Goal: Task Accomplishment & Management: Manage account settings

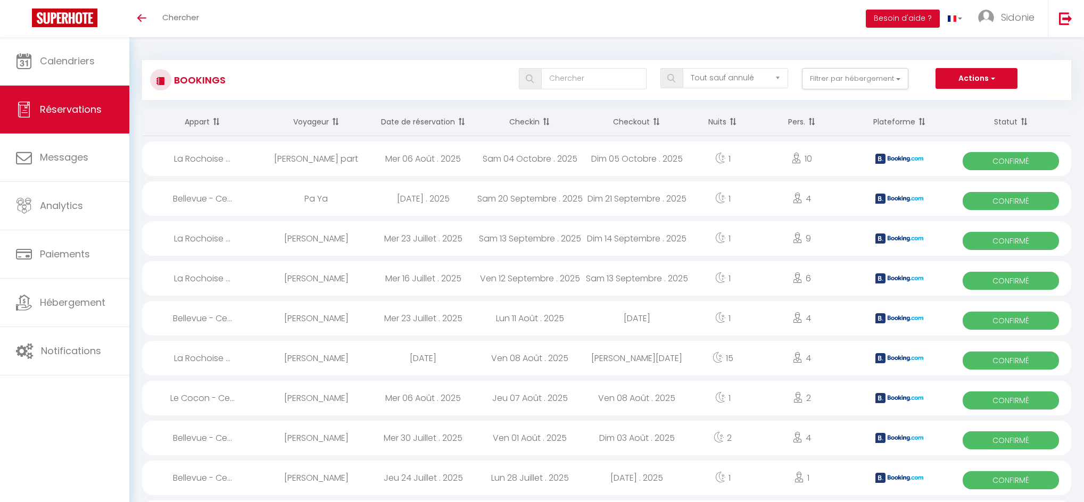
select select "not_cancelled"
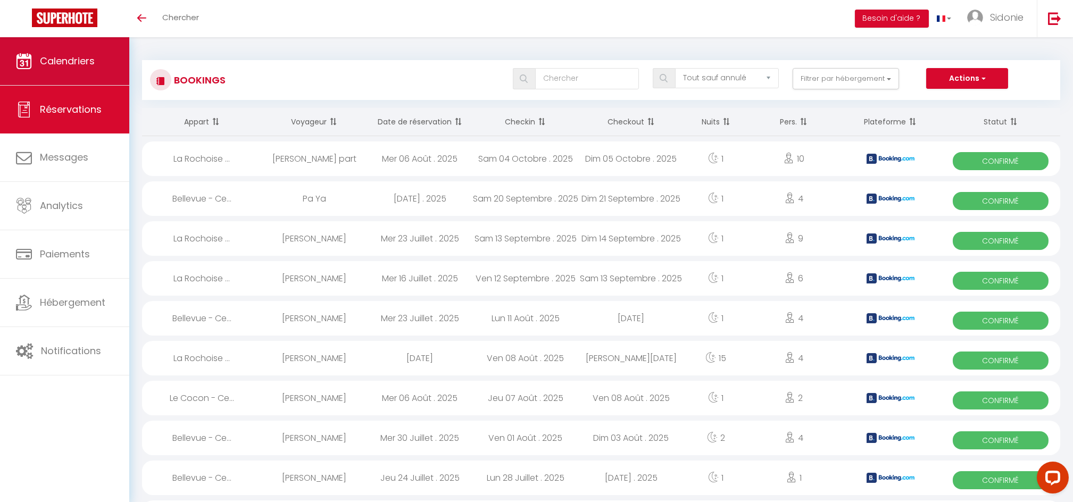
click at [63, 62] on span "Calendriers" at bounding box center [67, 60] width 55 height 13
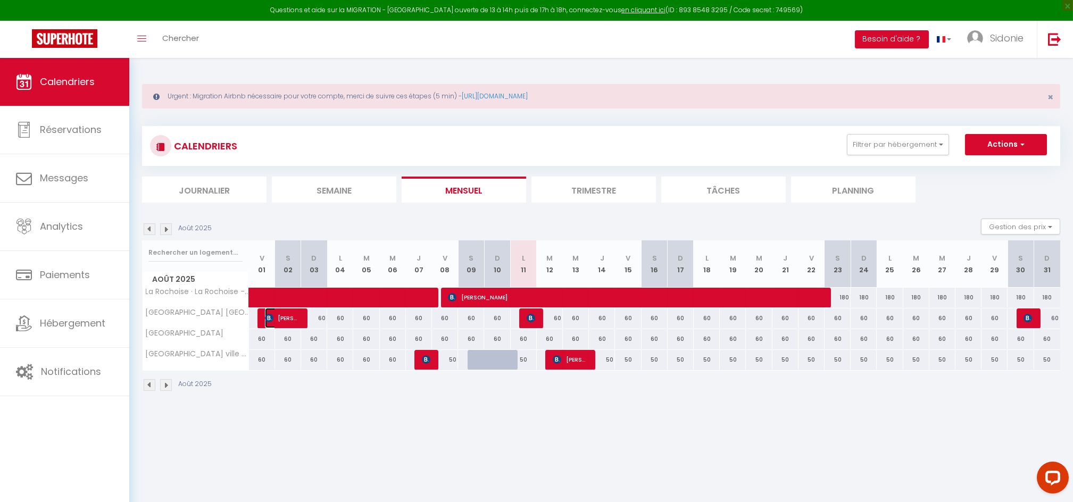
click at [277, 311] on span "[PERSON_NAME]" at bounding box center [282, 318] width 35 height 20
select select "OK"
select select "KO"
select select "0"
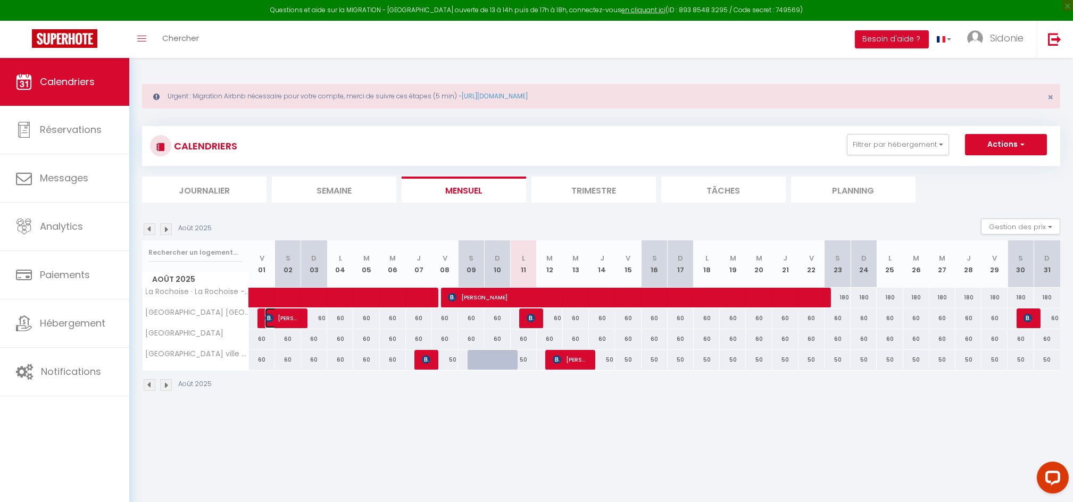
select select "1"
select select
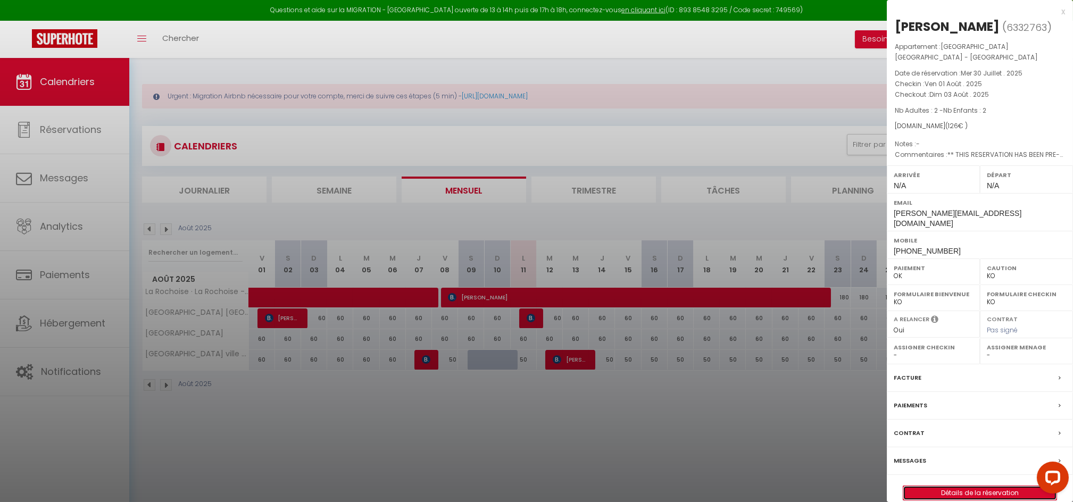
click at [974, 486] on link "Détails de la réservation" at bounding box center [979, 493] width 153 height 14
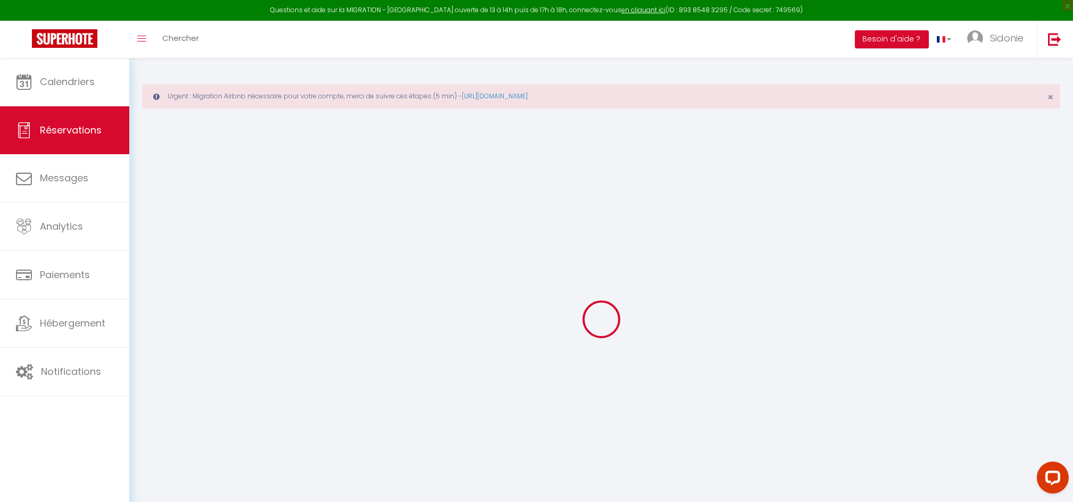
type input "[PERSON_NAME]"
type input "OSSOMBA OSSOMBA"
type input "[PERSON_NAME][EMAIL_ADDRESS][DOMAIN_NAME]"
type input "[PHONE_NUMBER]"
select select "FR"
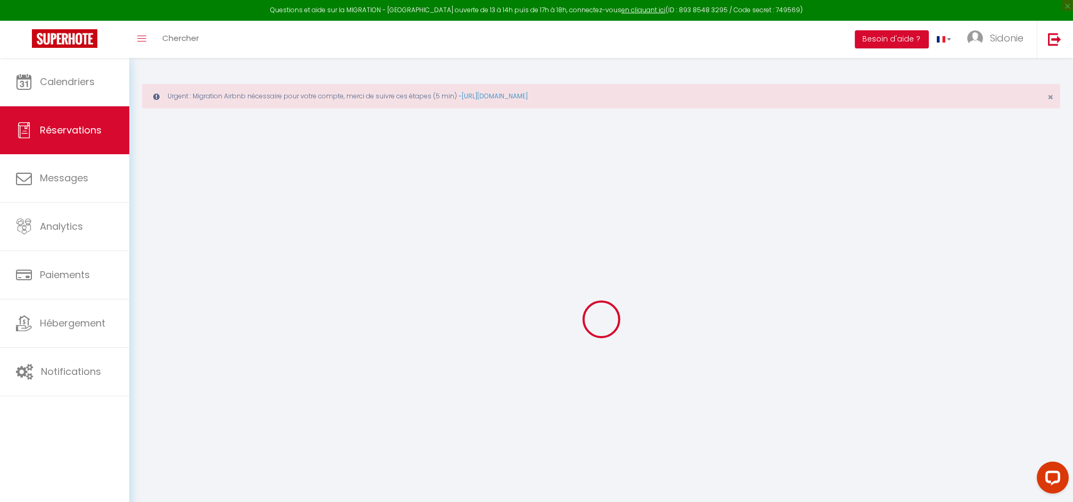
type input "18"
type input "1.76"
select select "72577"
select select "1"
select select
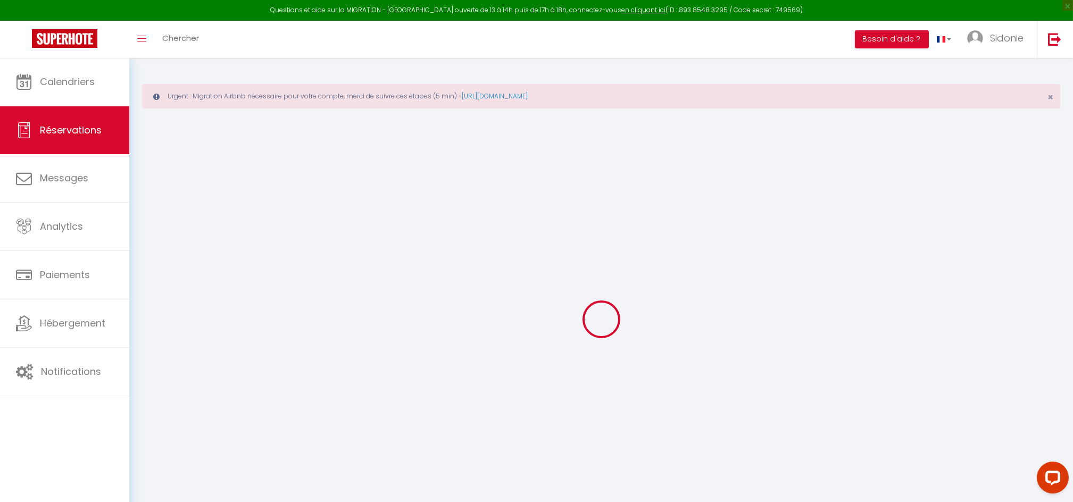
select select
type input "2"
select select "12"
select select
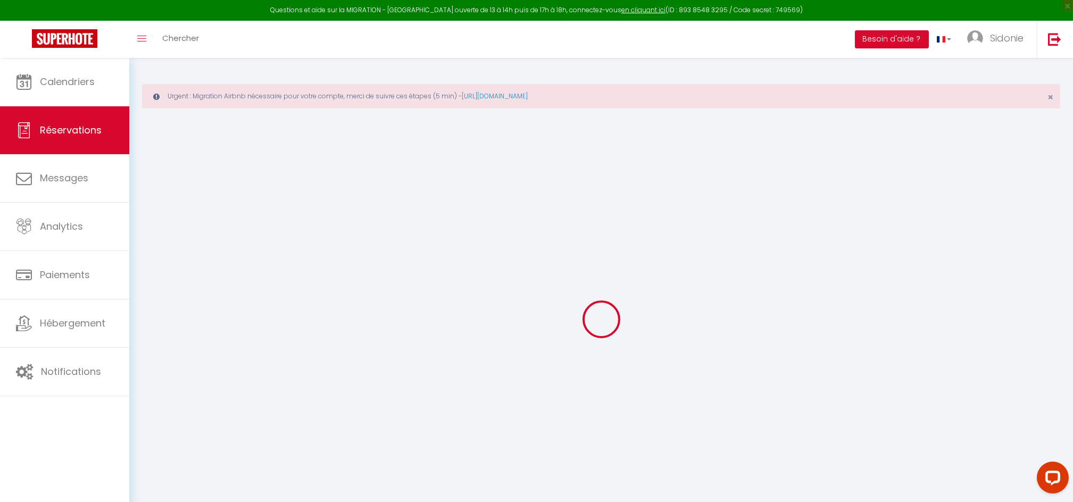
type input "120"
checkbox input "false"
type input "0"
select select "2"
type input "45"
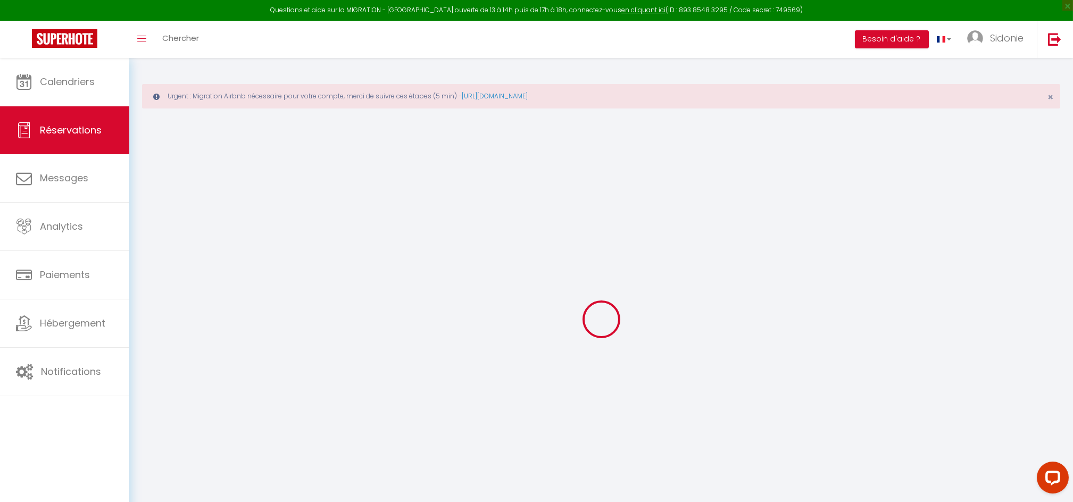
type input "0"
select select
select select "14"
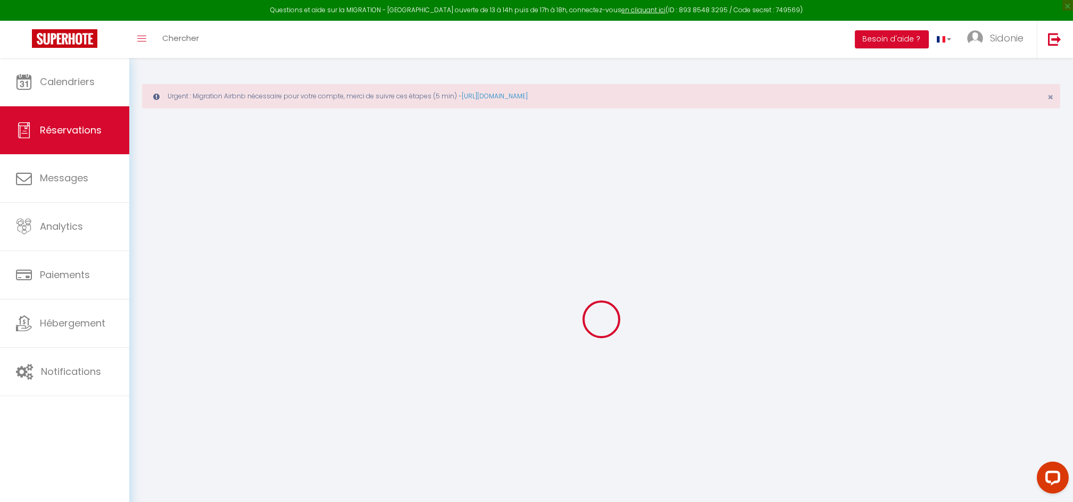
checkbox input "false"
select select
checkbox input "false"
select select
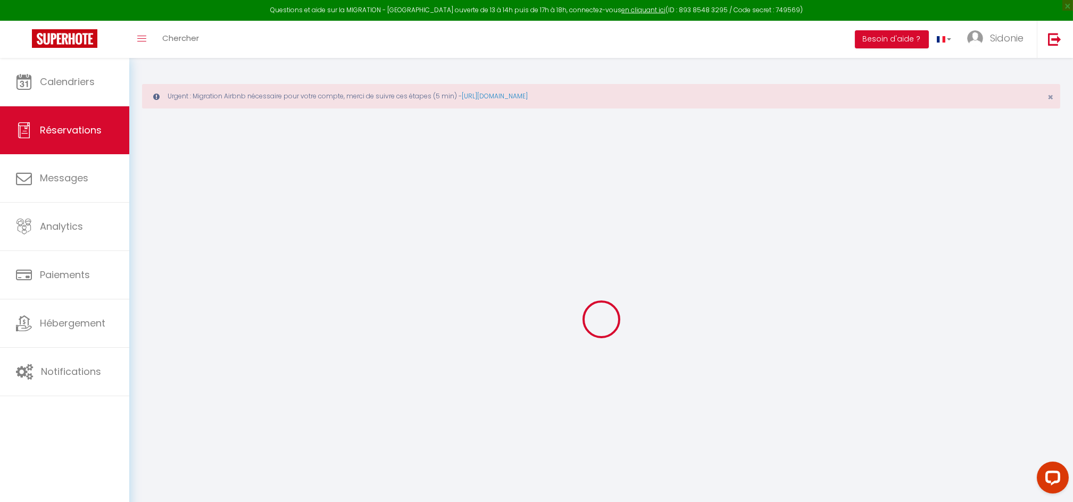
select select
checkbox input "false"
select select
checkbox input "false"
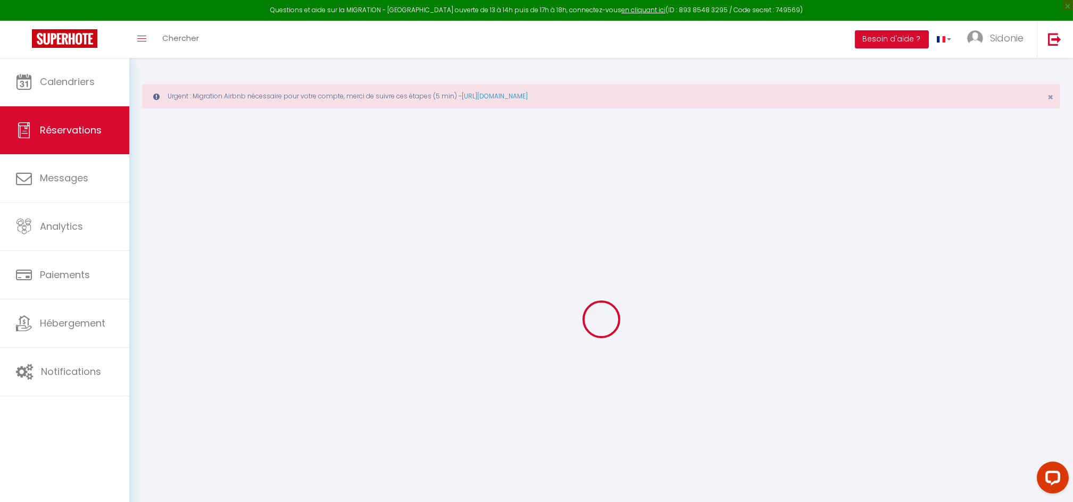
type textarea "** THIS RESERVATION HAS BEEN PRE-PAID ** BOOKING NOTE : Payment charge is EUR 1…"
type input "6"
select select
checkbox input "false"
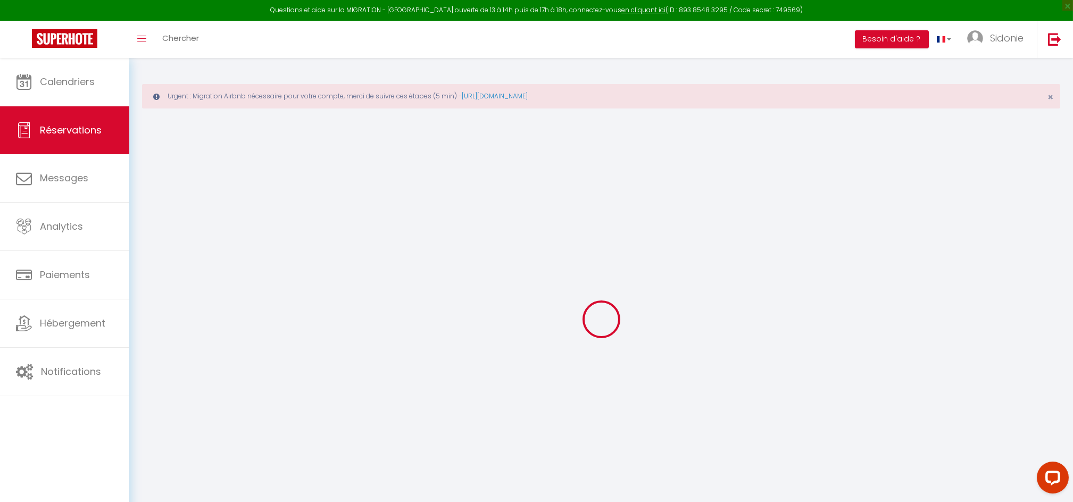
select select
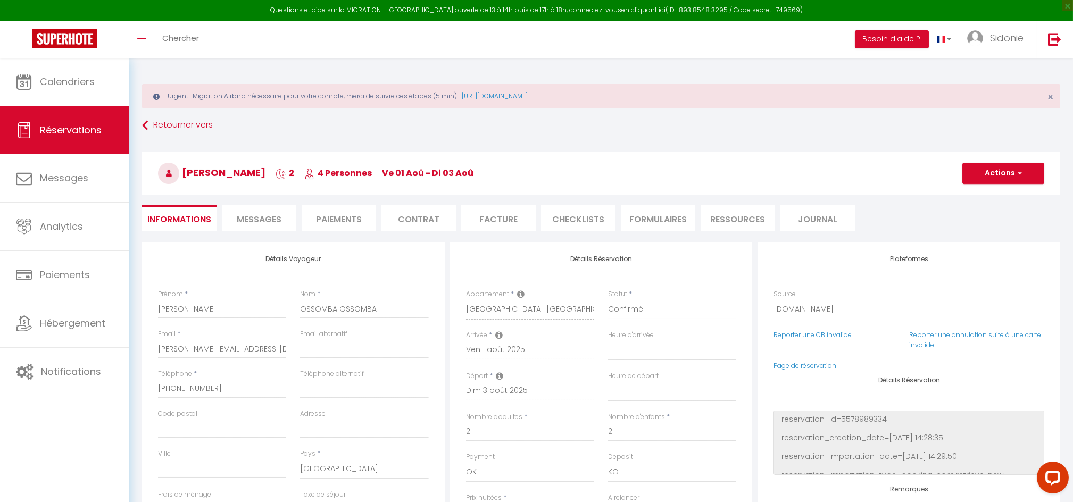
click at [245, 214] on span "Messages" at bounding box center [259, 219] width 45 height 12
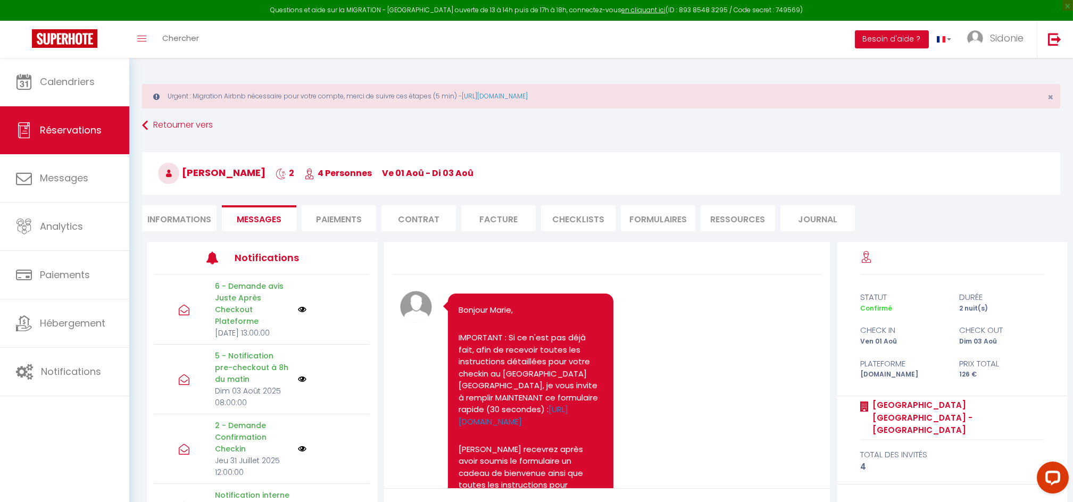
click at [998, 174] on h3 "[PERSON_NAME] OSSOMBA 2 4 Personnes ve 01 Aoû - di 03 Aoû" at bounding box center [601, 173] width 918 height 43
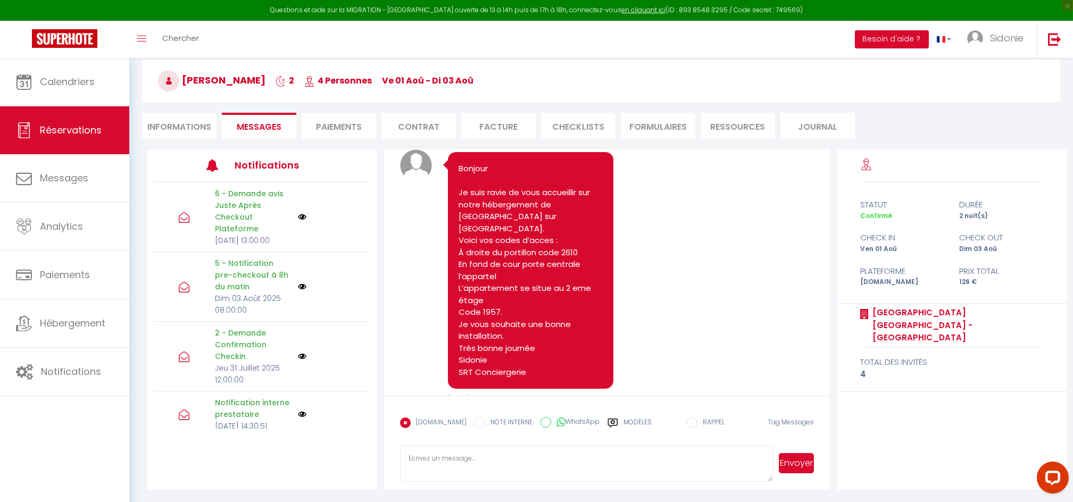
scroll to position [32, 0]
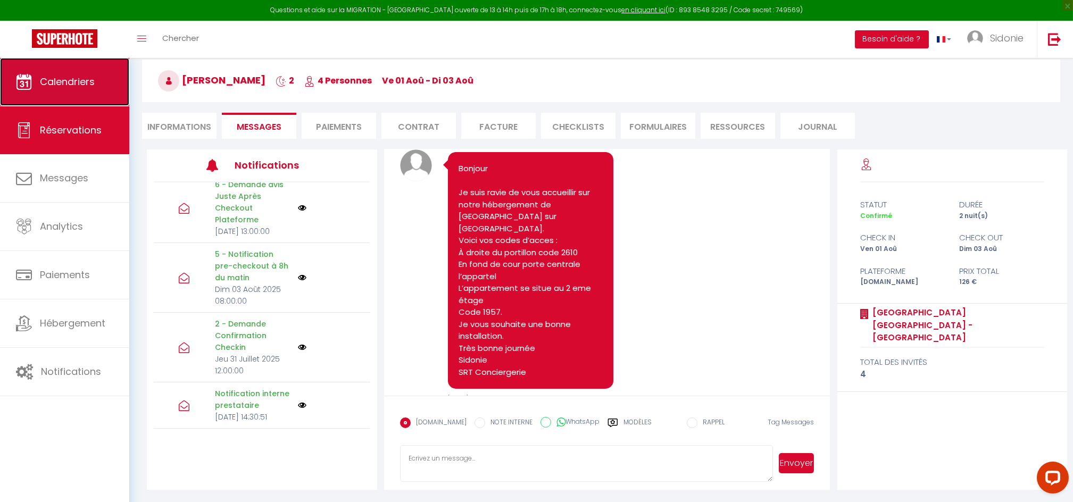
click at [55, 70] on link "Calendriers" at bounding box center [64, 82] width 129 height 48
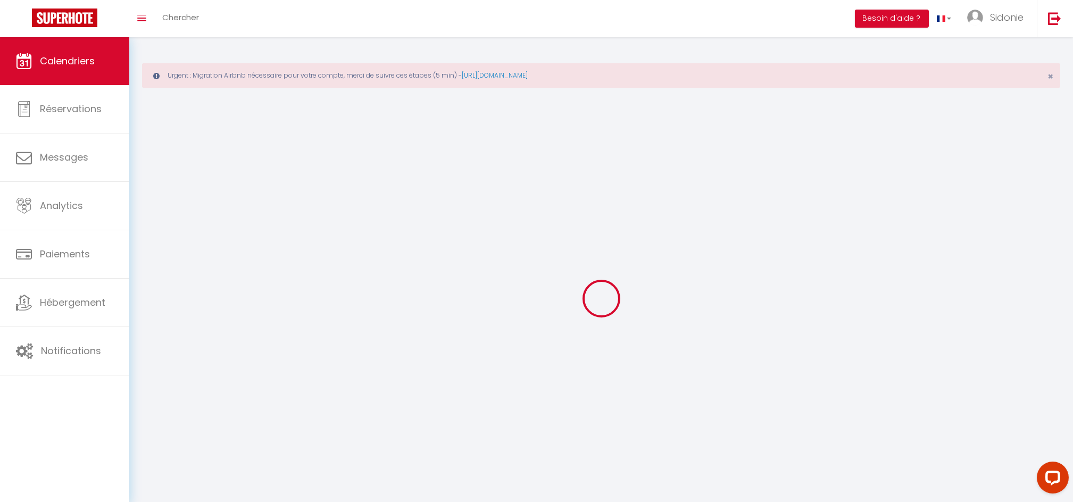
select select
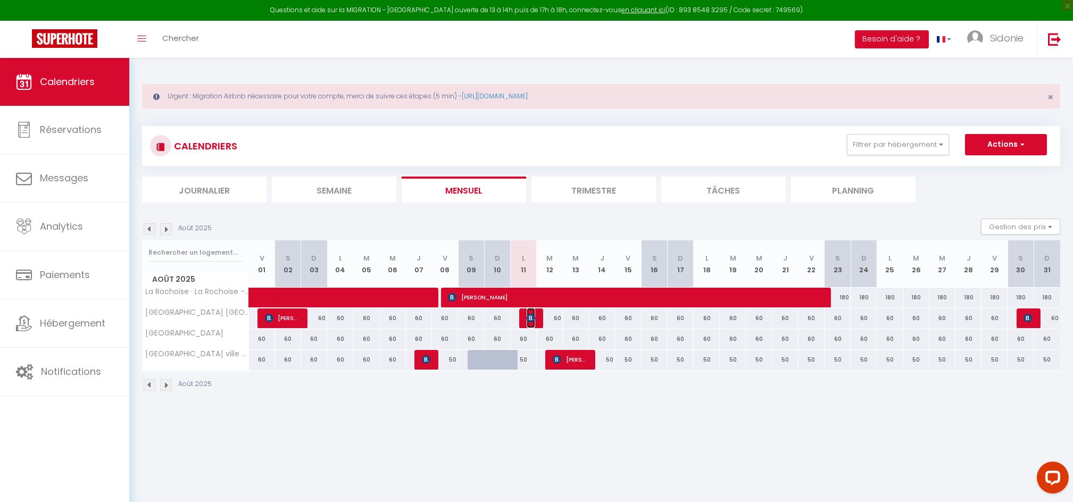
click at [528, 322] on span "[PERSON_NAME]" at bounding box center [531, 318] width 9 height 20
select select "OK"
select select "KO"
select select "0"
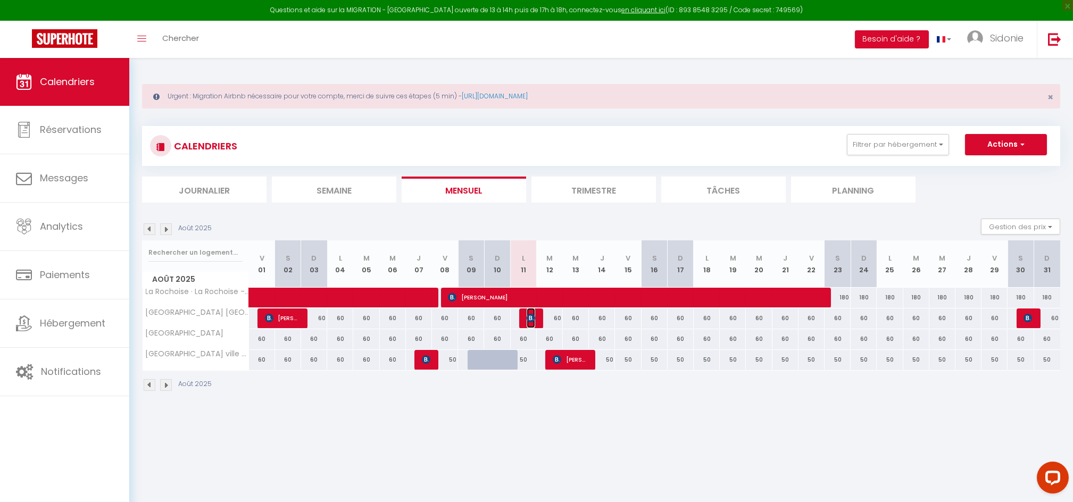
select select "1"
select select
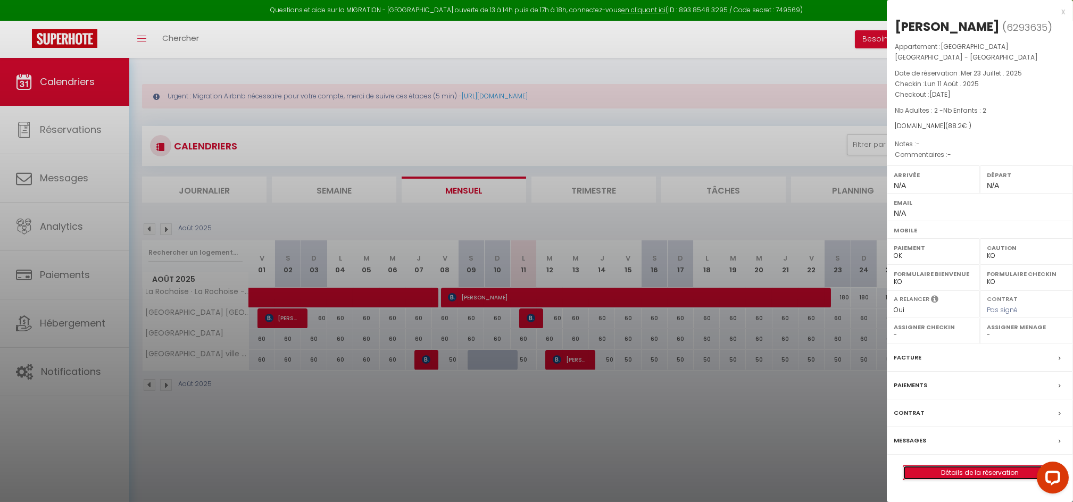
click at [961, 466] on link "Détails de la réservation" at bounding box center [979, 473] width 153 height 14
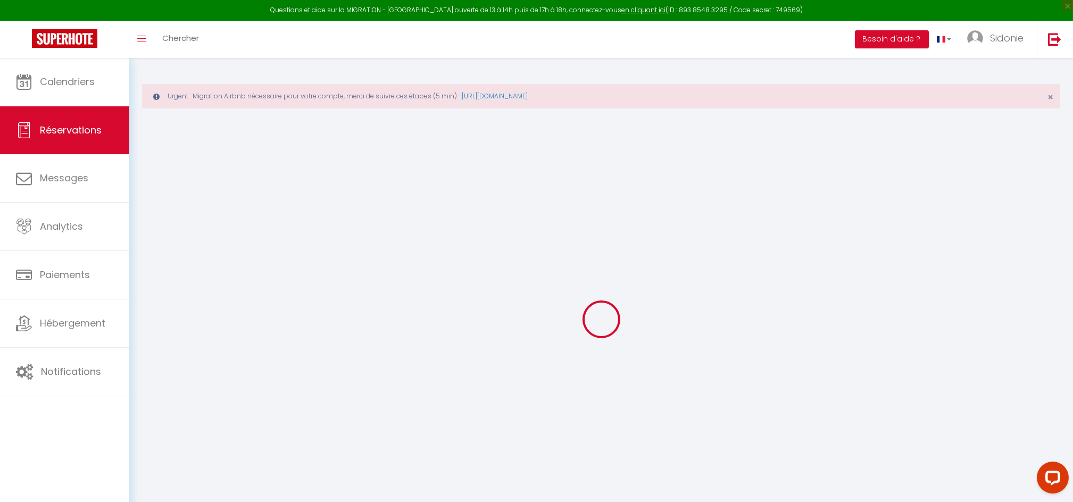
type input "[PERSON_NAME]"
type input "Lepoix"
select select
select select "72577"
select select "1"
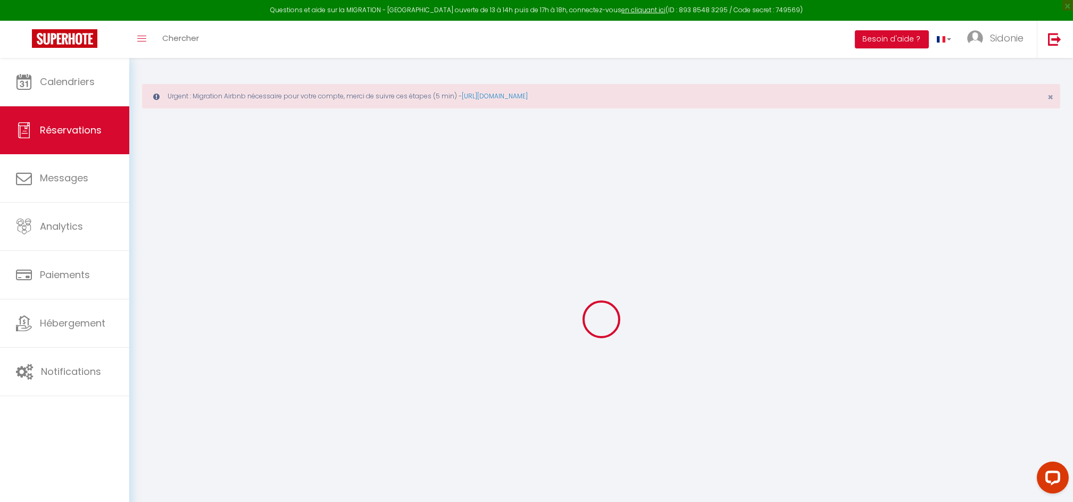
select select
type input "2"
select select "10"
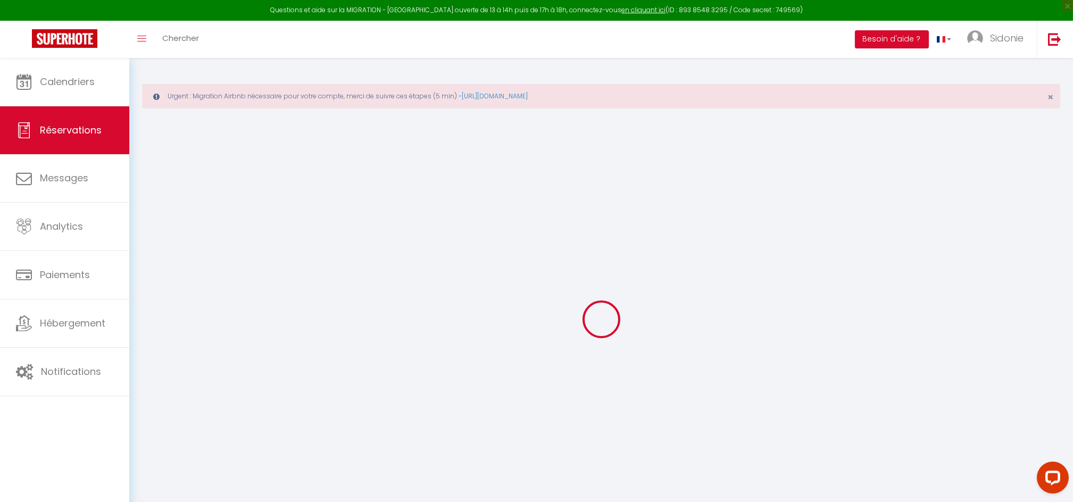
select select
type input "43.2"
checkbox input "false"
type input "45"
select select "2"
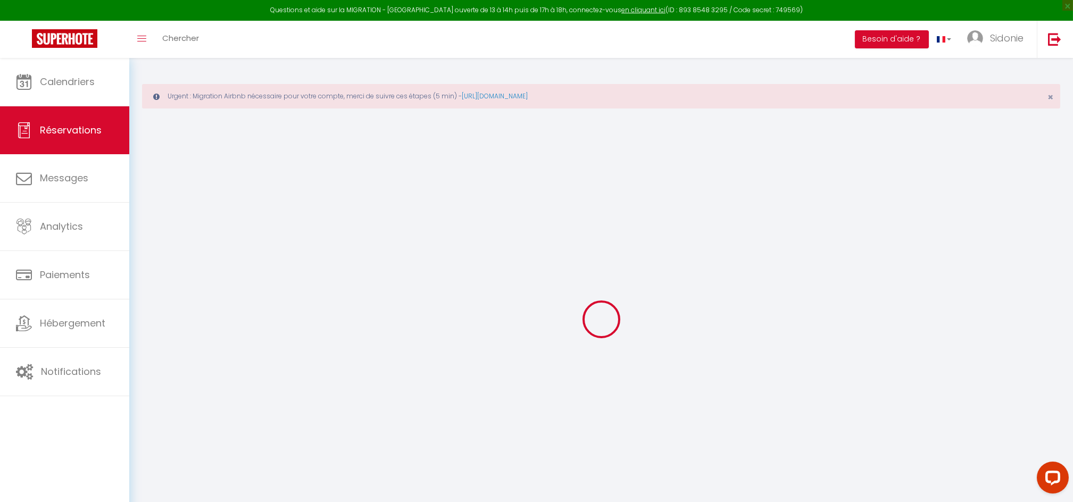
type input "45"
type input "0"
select select
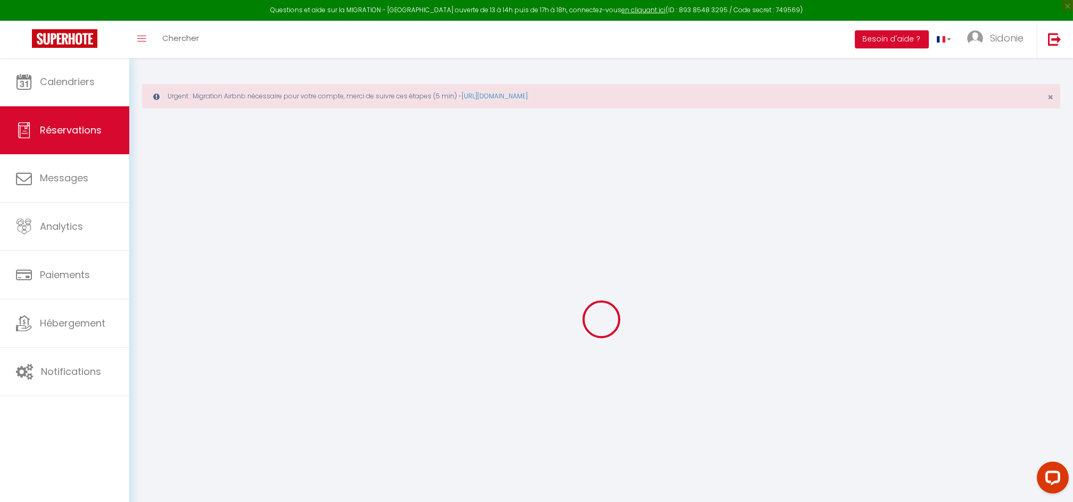
select select
select select "12"
select select "14"
checkbox input "false"
select select
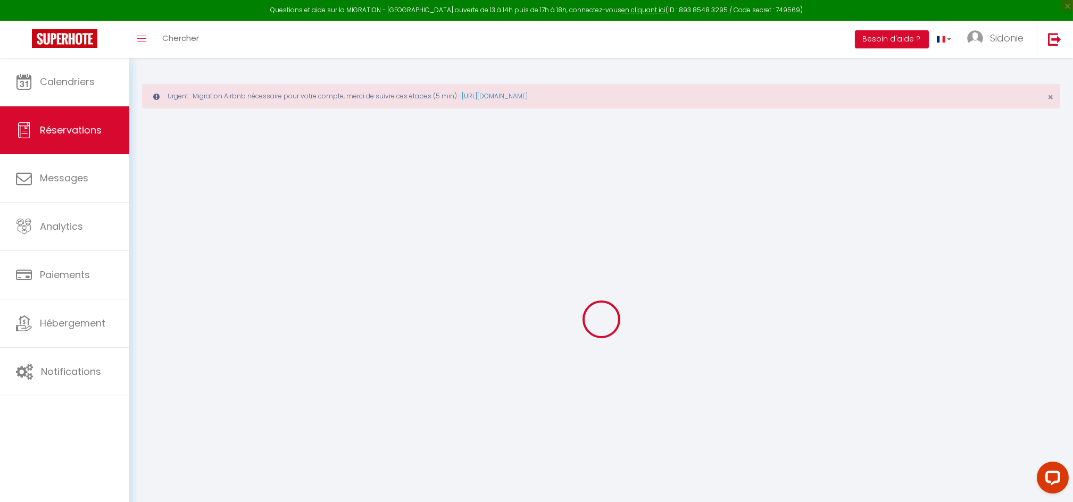
select select
checkbox input "false"
select select
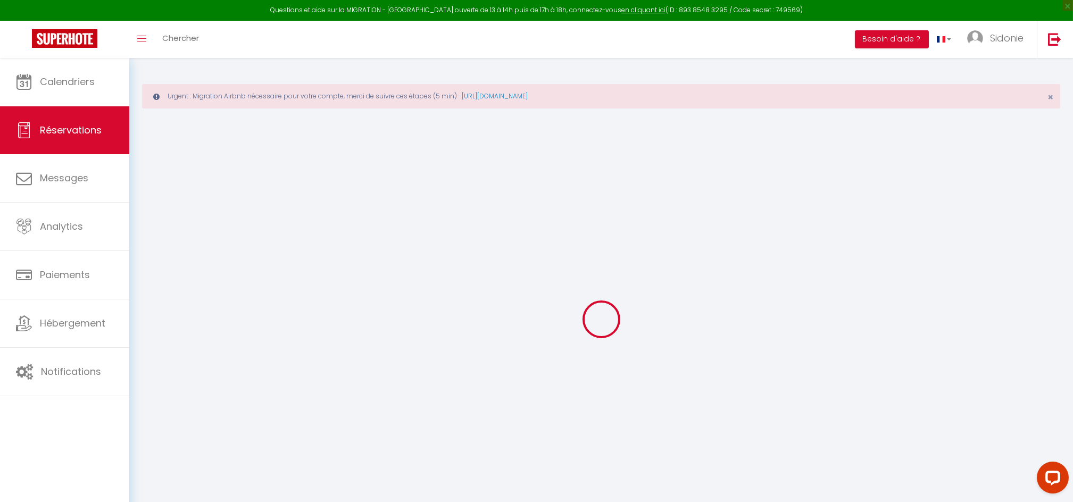
select select
checkbox input "false"
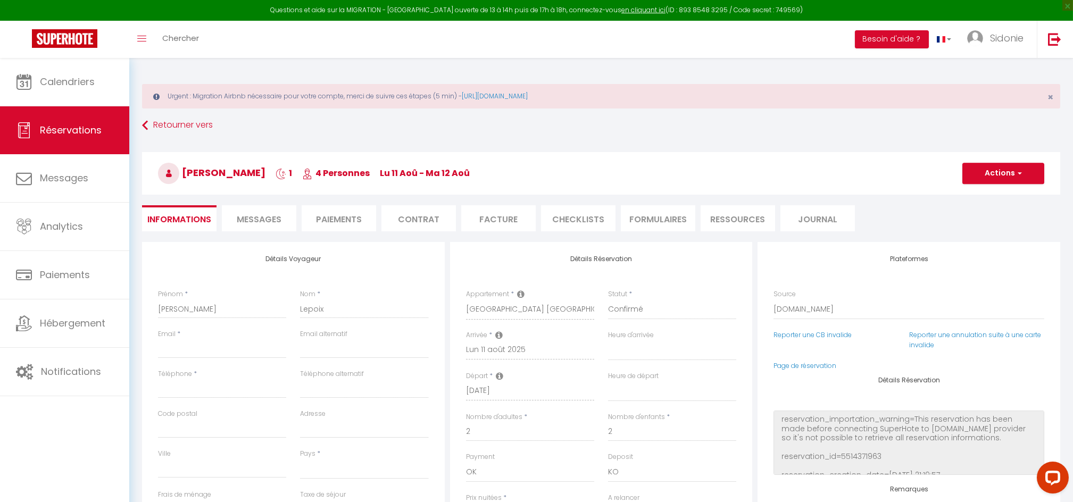
select select
type input "45"
select select
checkbox input "false"
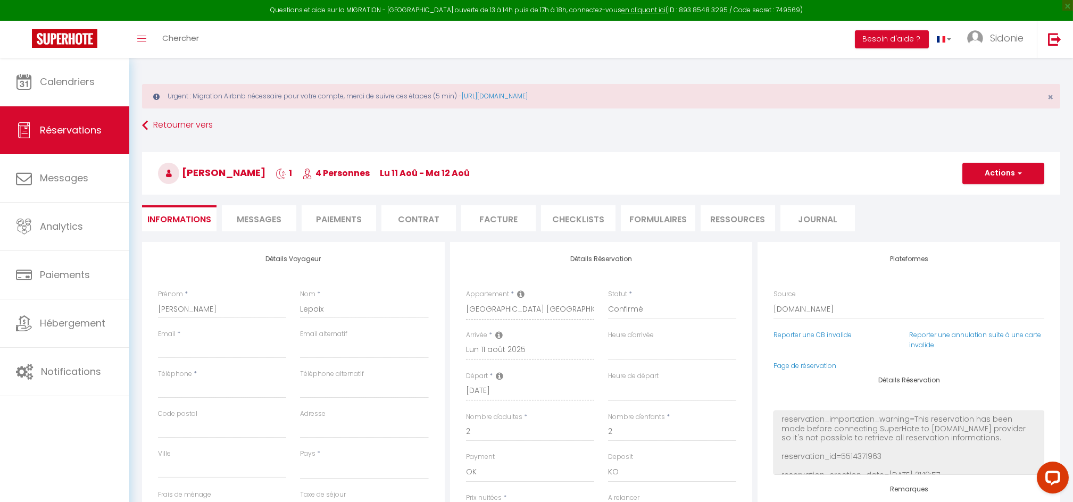
select select
checkbox input "false"
select select
click at [650, 145] on div "[PERSON_NAME] 1 4 Personnes lu 11 Aoû - ma 12 Aoû Actions Enregistrer Dupliquer…" at bounding box center [601, 171] width 932 height 57
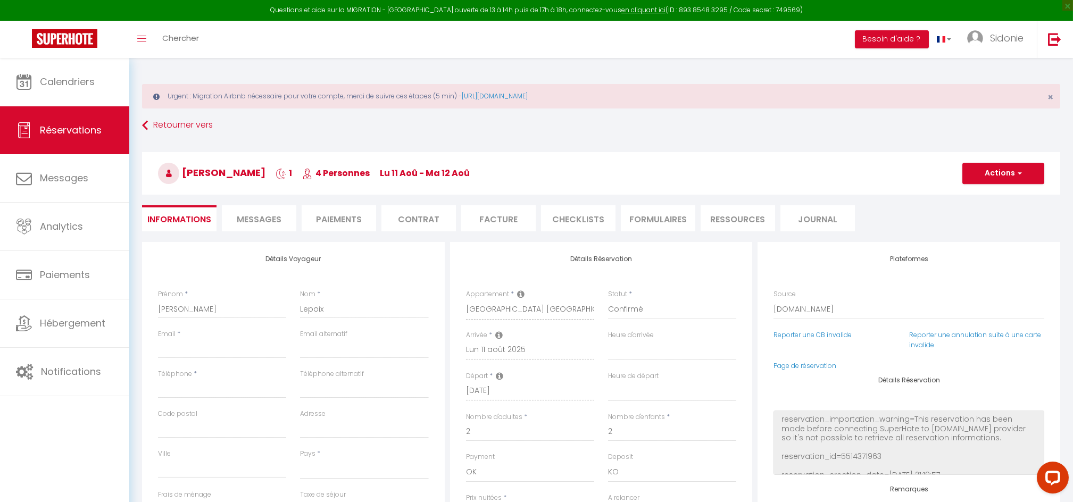
click at [287, 213] on li "Messages" at bounding box center [259, 218] width 74 height 26
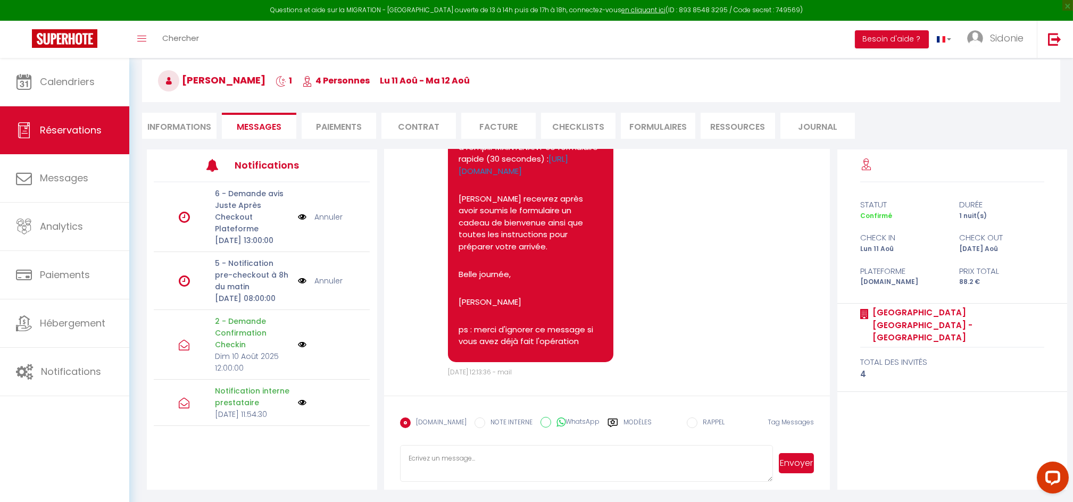
scroll to position [175, 0]
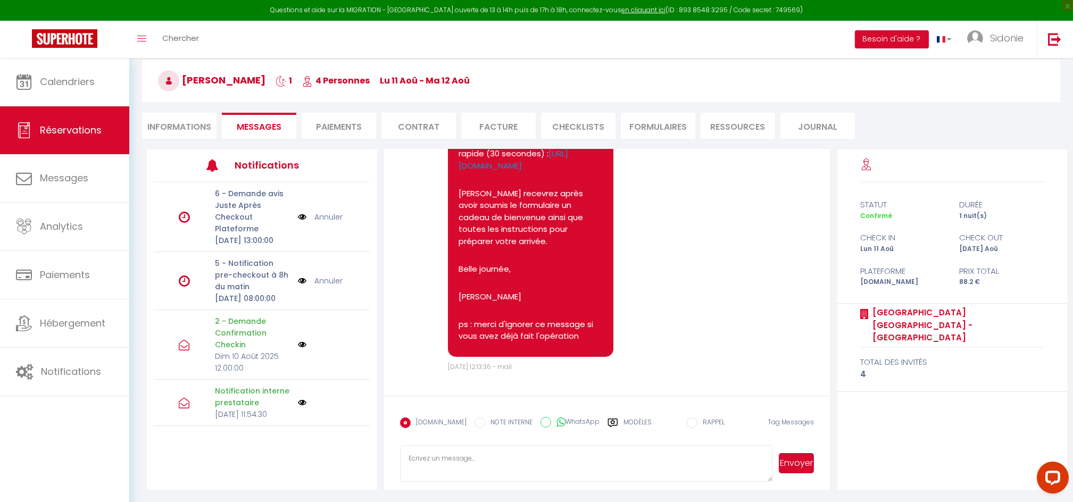
click at [458, 463] on textarea at bounding box center [586, 463] width 373 height 37
type textarea "Bonjour [PERSON_NAME] Ravie de vous accueillir sur notre hébergement à [GEOGRAP…"
click at [298, 349] on img at bounding box center [302, 345] width 9 height 9
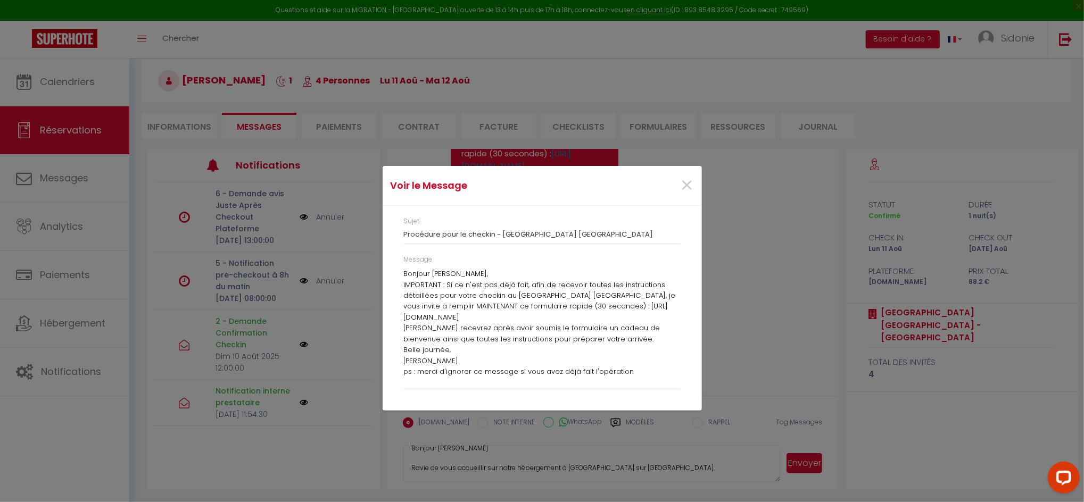
click at [616, 284] on p "IMPORTANT : Si ce n'est pas déjà fait, afin de recevoir toutes les instructions…" at bounding box center [542, 302] width 277 height 44
click at [621, 301] on p "IMPORTANT : Si ce n'est pas déjà fait, afin de recevoir toutes les instructions…" at bounding box center [542, 302] width 277 height 44
click at [554, 333] on p "[PERSON_NAME] recevrez après avoir soumis le formulaire un cadeau de bienvenue …" at bounding box center [542, 334] width 277 height 22
click at [684, 184] on span "×" at bounding box center [687, 186] width 13 height 32
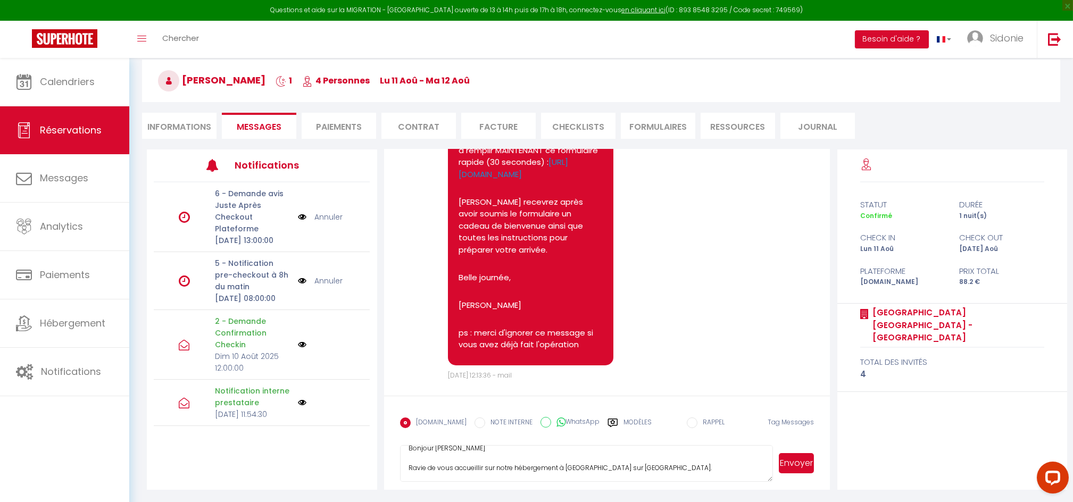
scroll to position [160, 0]
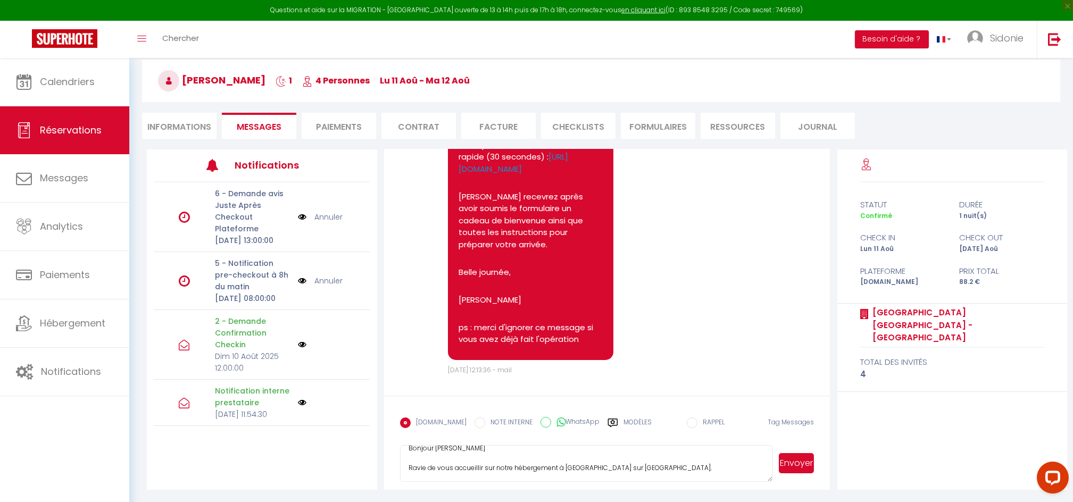
click at [179, 126] on li "Informations" at bounding box center [179, 126] width 74 height 26
select select
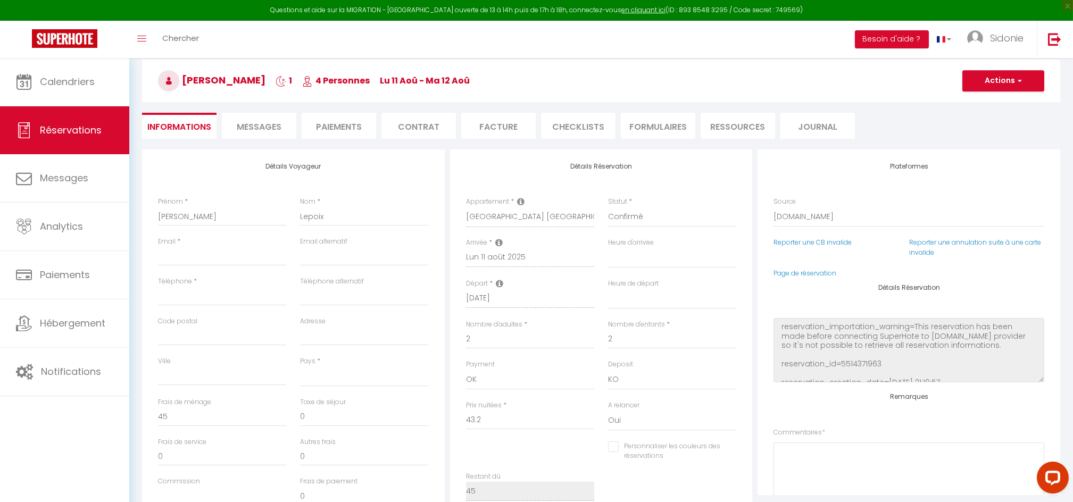
click at [270, 126] on span "Messages" at bounding box center [259, 127] width 45 height 12
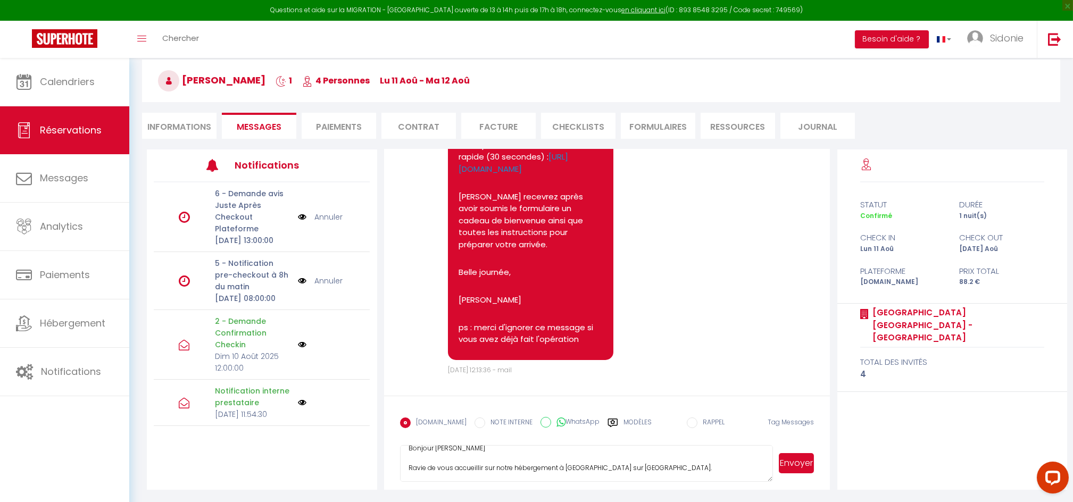
click at [673, 477] on textarea "Bonjour [PERSON_NAME] Ravie de vous accueillir sur notre hébergement à [GEOGRAP…" at bounding box center [586, 463] width 373 height 37
click at [621, 463] on textarea "Bonjour [PERSON_NAME] Ravie de vous accueillir sur notre hébergement à [GEOGRAP…" at bounding box center [586, 463] width 373 height 37
click at [662, 467] on textarea "Bonjour [PERSON_NAME] Ravie de vous accueillir sur notre hébergement à [GEOGRAP…" at bounding box center [586, 463] width 373 height 37
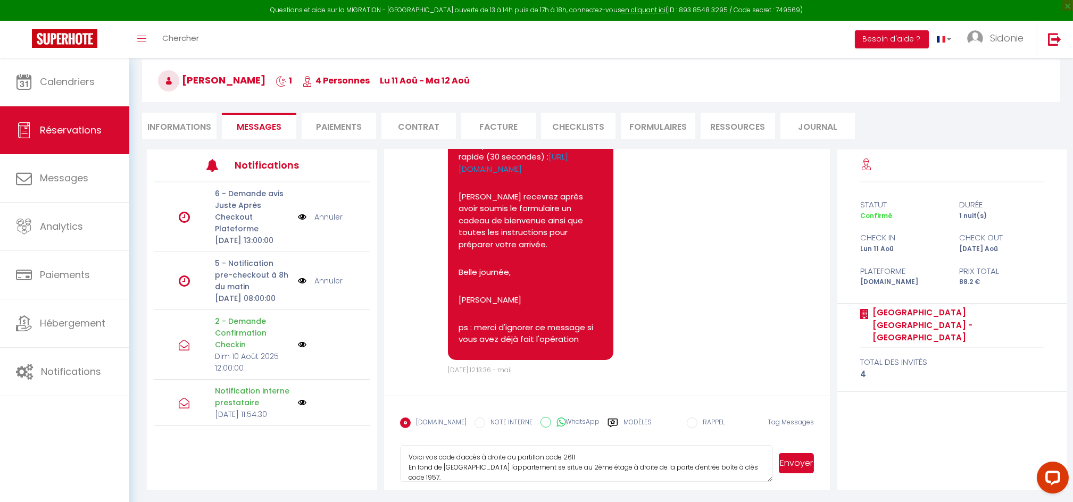
click at [750, 463] on textarea "Bonjour [PERSON_NAME] Ravie de vous accueillir sur notre hébergement à [GEOGRAP…" at bounding box center [586, 463] width 373 height 37
click at [530, 462] on textarea "Bonjour [PERSON_NAME] Ravie de vous accueillir sur notre hébergement à [GEOGRAP…" at bounding box center [586, 463] width 373 height 37
click at [430, 472] on textarea "Bonjour [PERSON_NAME] Ravie de vous accueillir sur notre hébergement à [GEOGRAP…" at bounding box center [586, 463] width 373 height 37
click at [431, 473] on textarea "Bonjour [PERSON_NAME] Ravie de vous accueillir sur notre hébergement à [GEOGRAP…" at bounding box center [586, 463] width 373 height 37
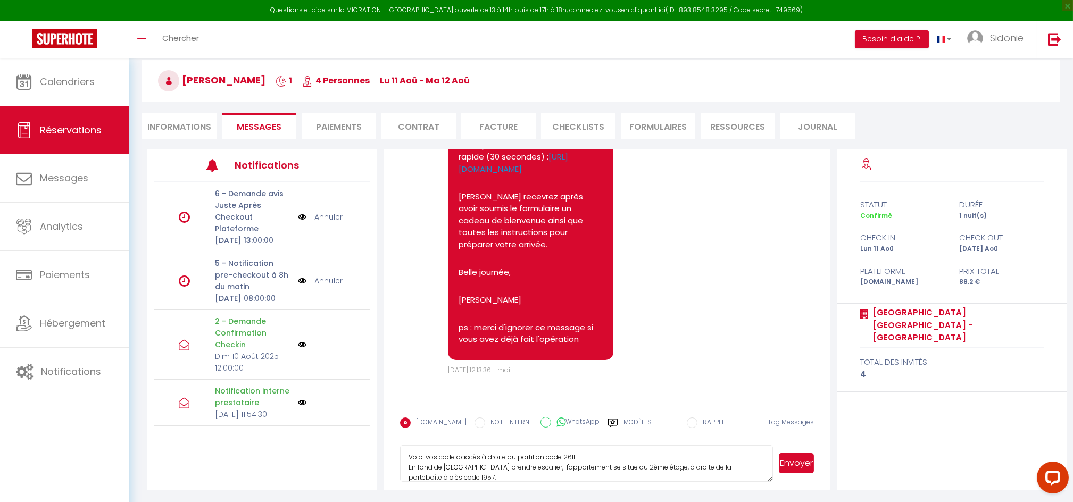
click at [431, 473] on textarea "Bonjour [PERSON_NAME] Ravie de vous accueillir sur notre hébergement à [GEOGRAP…" at bounding box center [586, 463] width 373 height 37
click at [460, 475] on textarea "Bonjour [PERSON_NAME] Ravie de vous accueillir sur notre hébergement à [GEOGRAP…" at bounding box center [586, 463] width 373 height 37
type textarea "Bonjour [PERSON_NAME] Ravie de vous accueillir sur notre hébergement à [GEOGRAP…"
click at [797, 470] on button "Envoyer" at bounding box center [796, 463] width 35 height 20
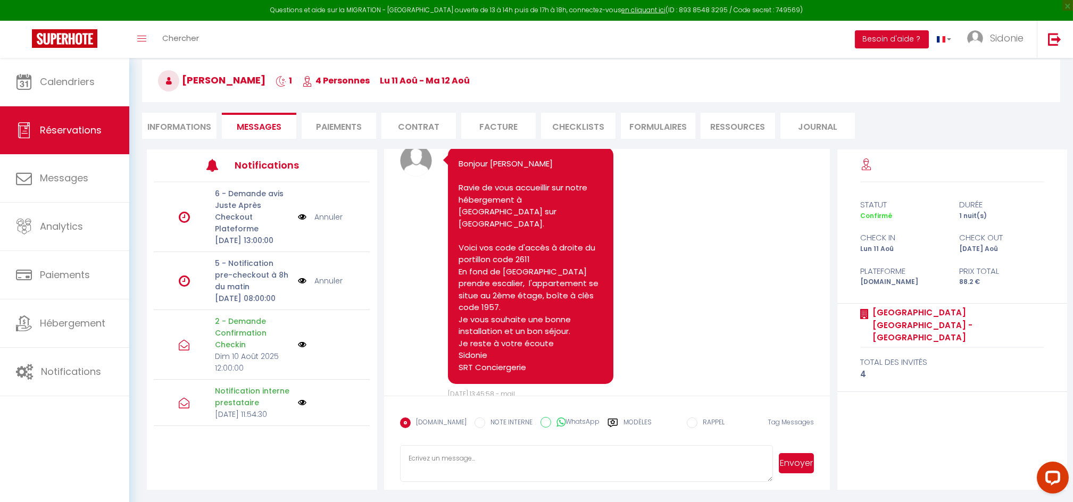
scroll to position [426, 0]
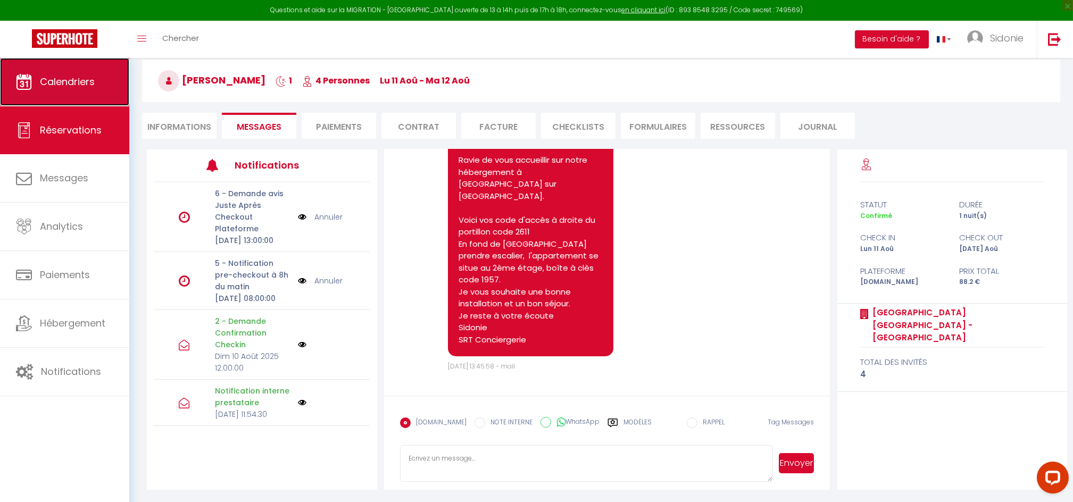
click at [52, 86] on span "Calendriers" at bounding box center [67, 81] width 55 height 13
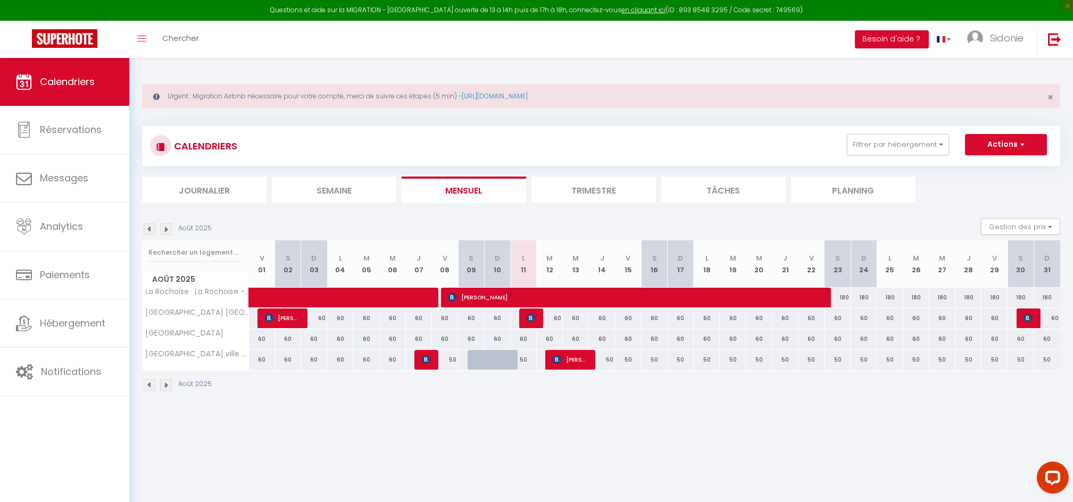
click at [487, 360] on div at bounding box center [497, 360] width 26 height 20
type input "50"
type input "Dim 10 Août 2025"
type input "Lun 11 Août 2025"
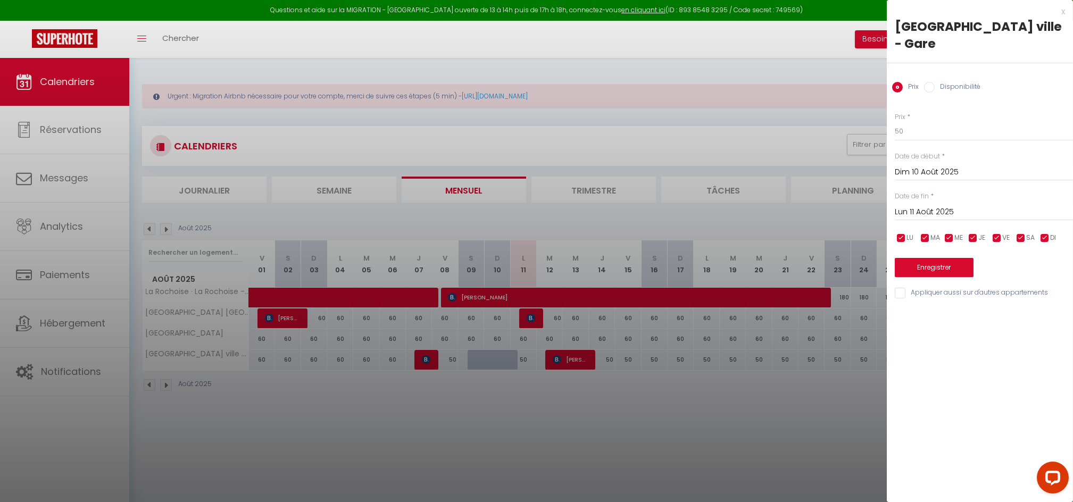
click at [937, 87] on label "Disponibilité" at bounding box center [958, 88] width 46 height 12
click at [935, 87] on input "Disponibilité" at bounding box center [929, 87] width 11 height 11
radio input "true"
radio input "false"
click at [908, 133] on select "Disponible Indisponible" at bounding box center [984, 132] width 178 height 20
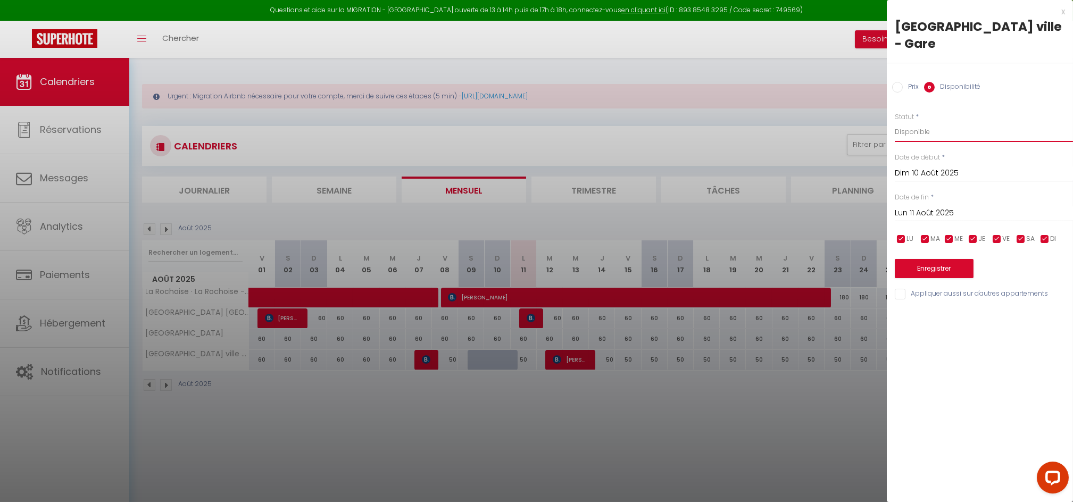
click at [895, 122] on select "Disponible Indisponible" at bounding box center [984, 132] width 178 height 20
click at [934, 268] on button "Enregistrer" at bounding box center [934, 268] width 79 height 19
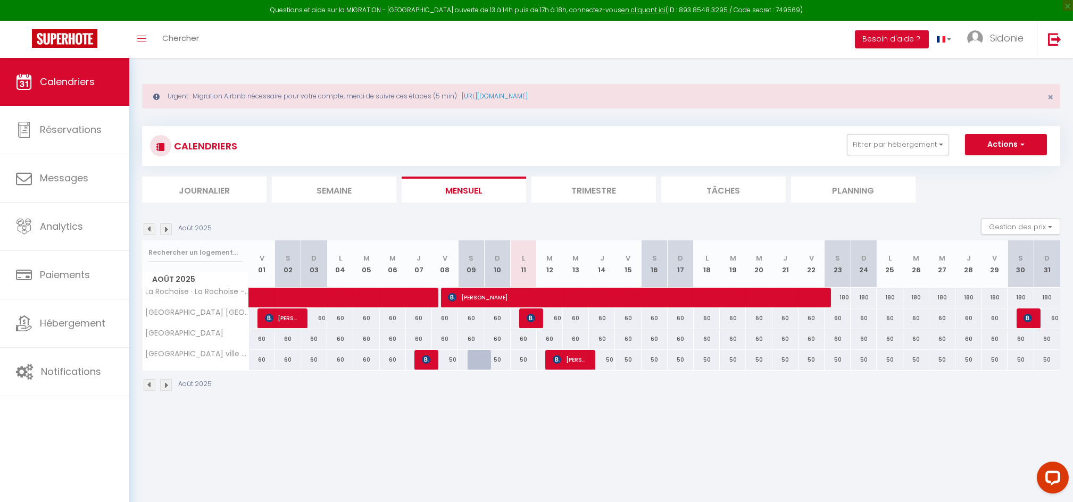
click at [541, 401] on div "Août 2025" at bounding box center [601, 386] width 918 height 31
click at [1052, 95] on span "×" at bounding box center [1051, 96] width 6 height 13
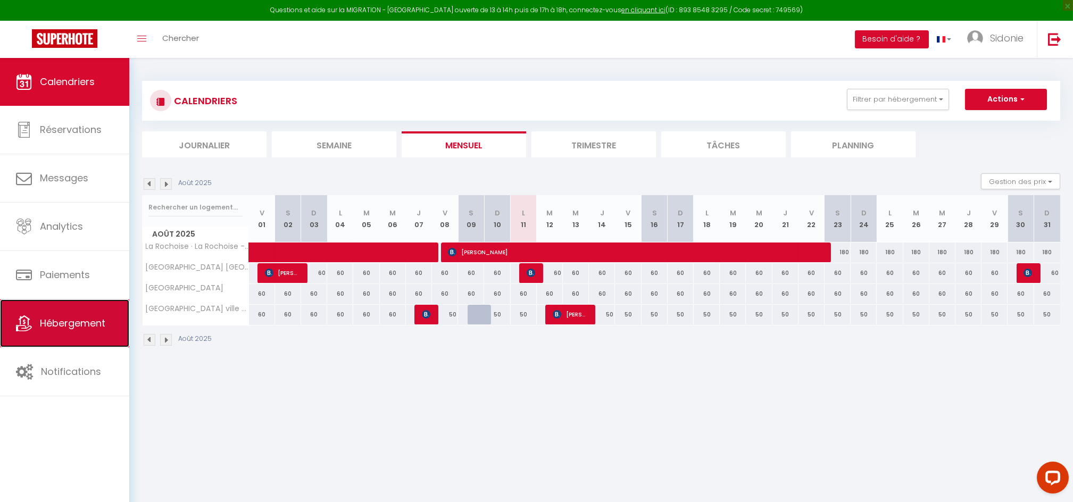
click at [70, 318] on span "Hébergement" at bounding box center [72, 323] width 65 height 13
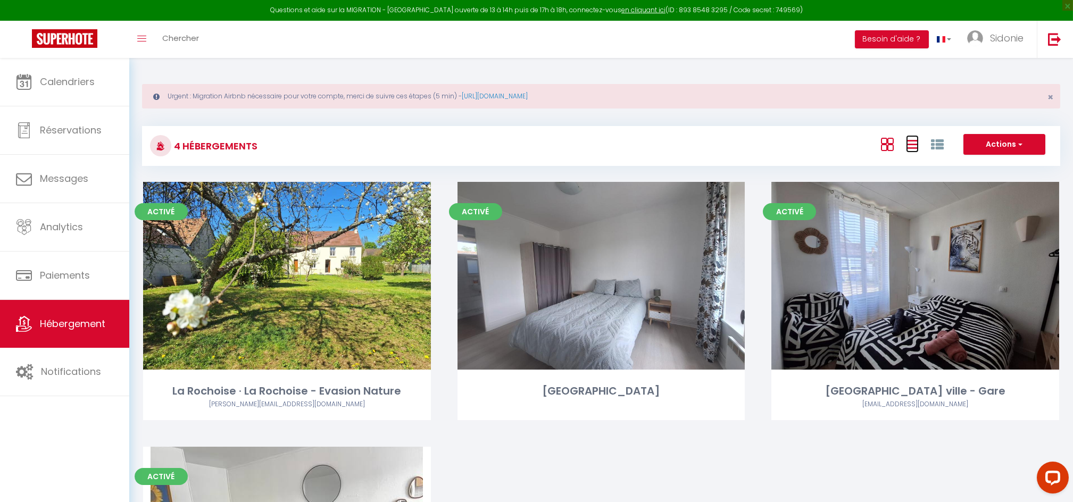
click at [910, 141] on icon at bounding box center [912, 144] width 13 height 13
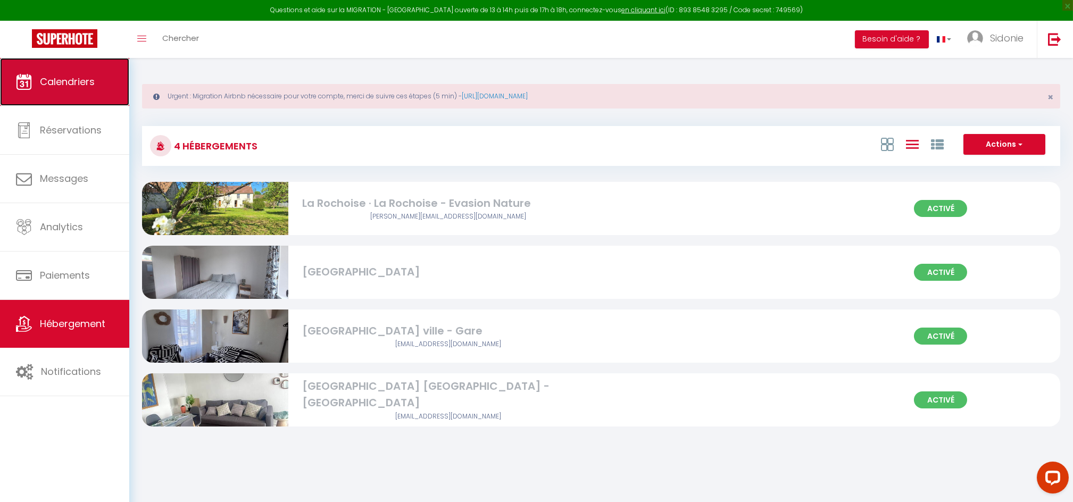
click at [101, 90] on link "Calendriers" at bounding box center [64, 82] width 129 height 48
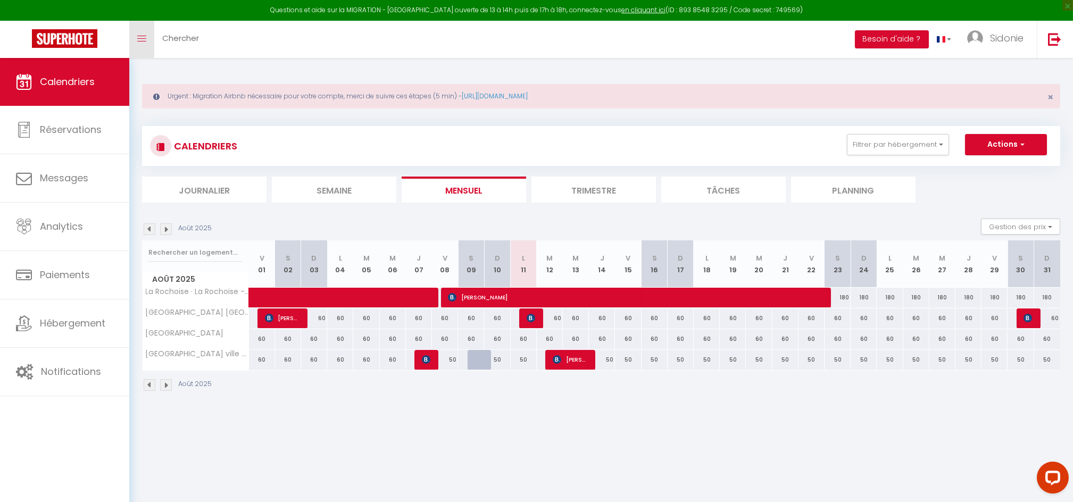
click at [148, 36] on link "Toggle menubar" at bounding box center [141, 39] width 25 height 37
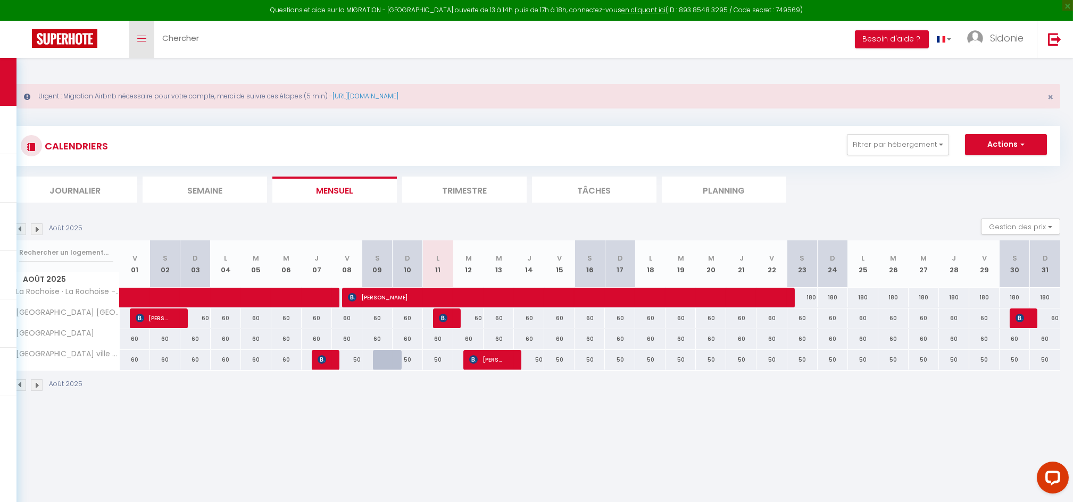
click at [148, 36] on link "Toggle menubar" at bounding box center [141, 39] width 25 height 37
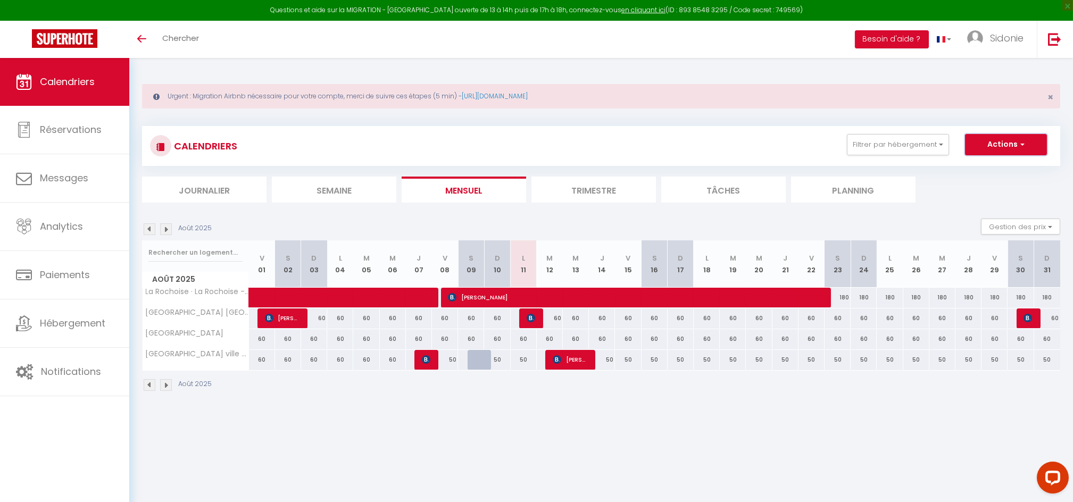
click at [1015, 148] on button "Actions" at bounding box center [1006, 144] width 82 height 21
click at [684, 116] on div "CALENDRIERS Filtrer par hébergement LE [GEOGRAPHIC_DATA] [GEOGRAPHIC_DATA] - [G…" at bounding box center [601, 259] width 918 height 286
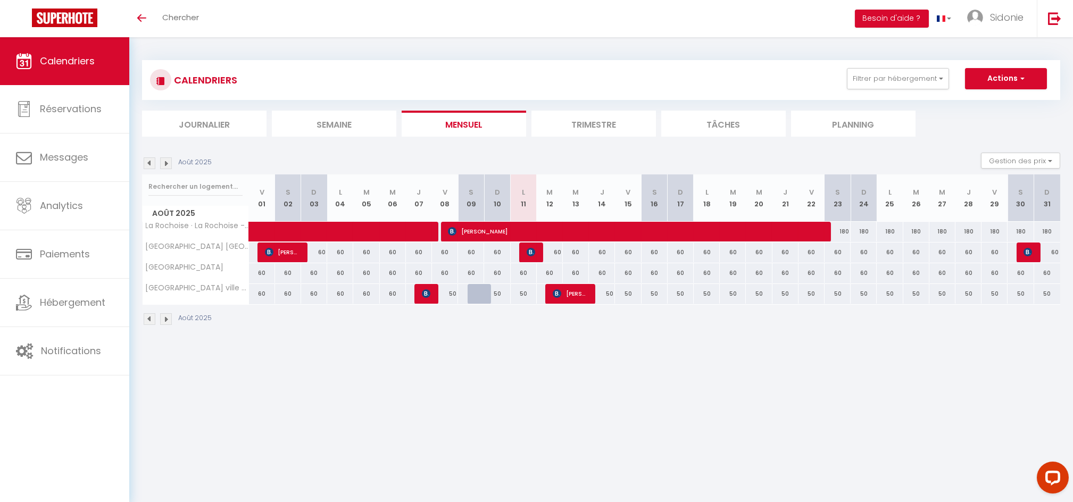
click at [682, 52] on div "CALENDRIERS Filtrer par hébergement LE [GEOGRAPHIC_DATA] [GEOGRAPHIC_DATA] - [G…" at bounding box center [601, 193] width 918 height 286
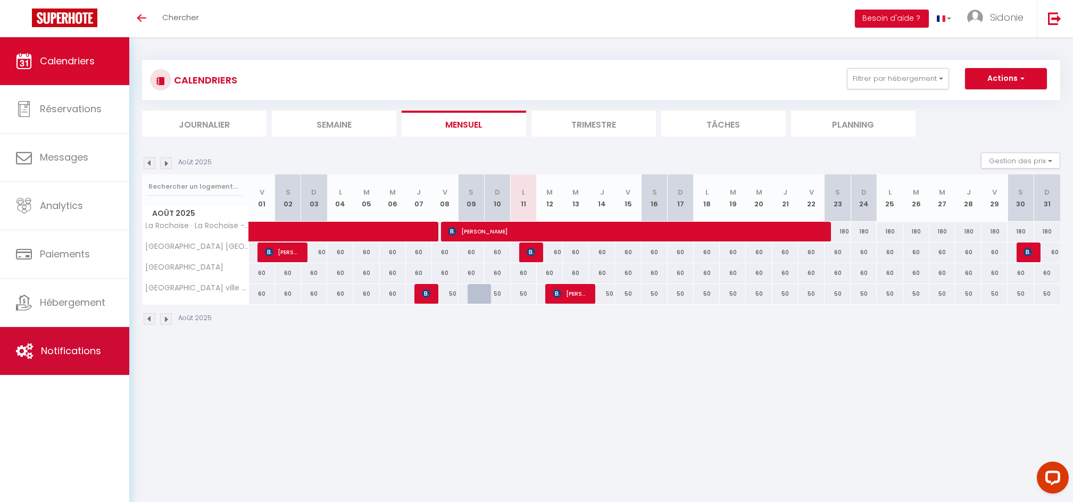
click at [78, 337] on link "Notifications" at bounding box center [64, 351] width 129 height 48
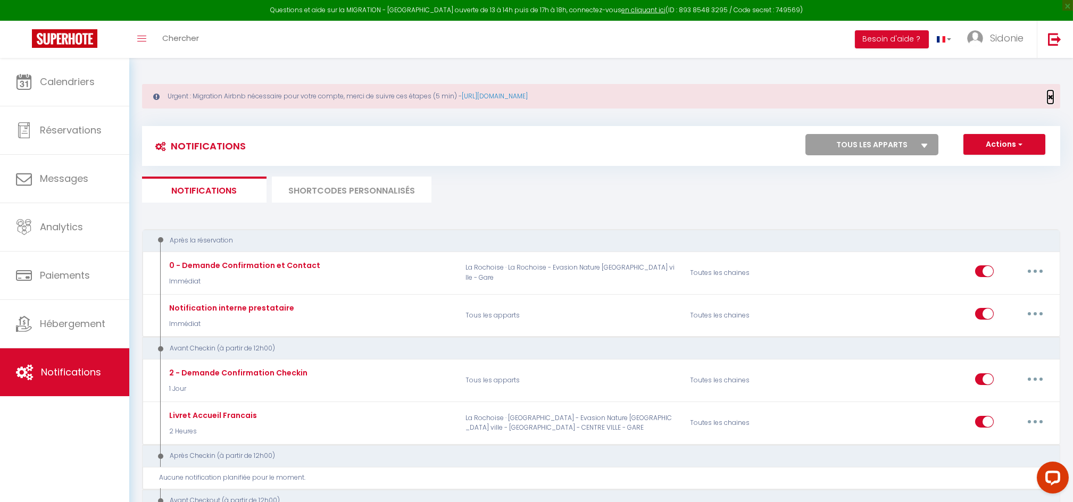
click at [1053, 98] on span "×" at bounding box center [1051, 96] width 6 height 13
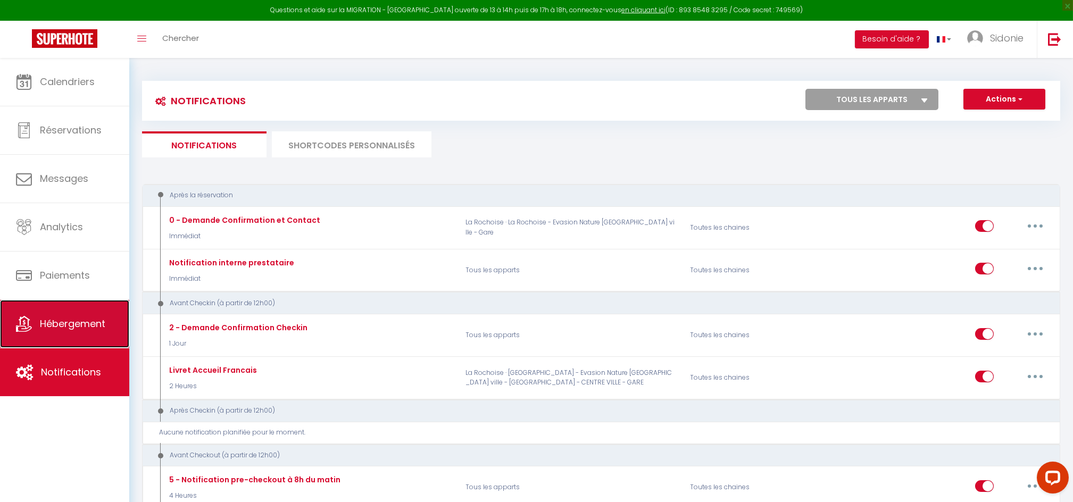
click at [81, 339] on link "Hébergement" at bounding box center [64, 324] width 129 height 48
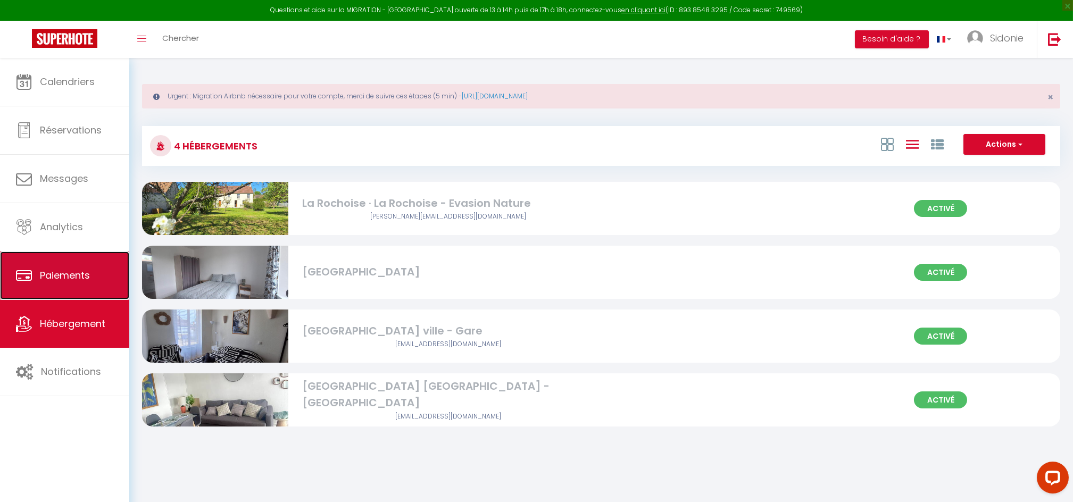
click at [89, 268] on link "Paiements" at bounding box center [64, 276] width 129 height 48
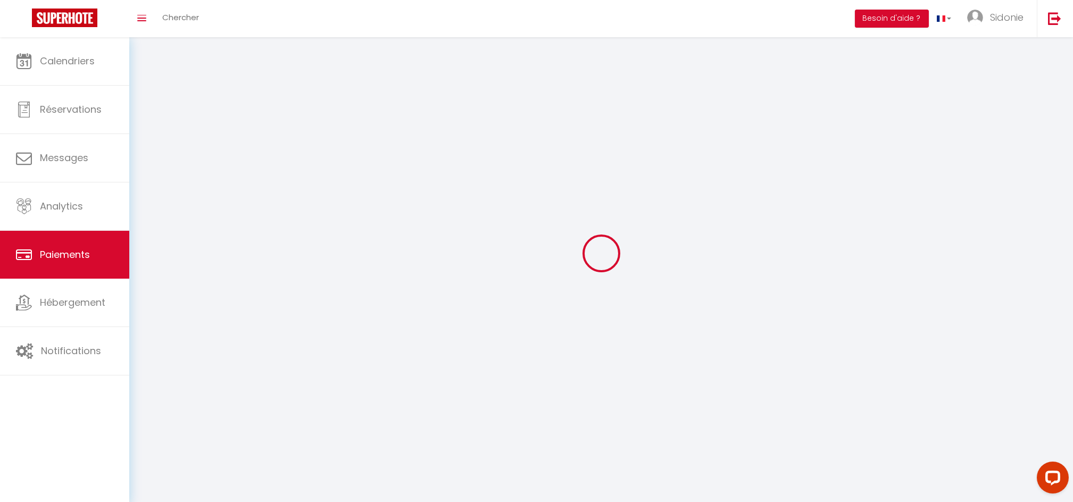
select select "2"
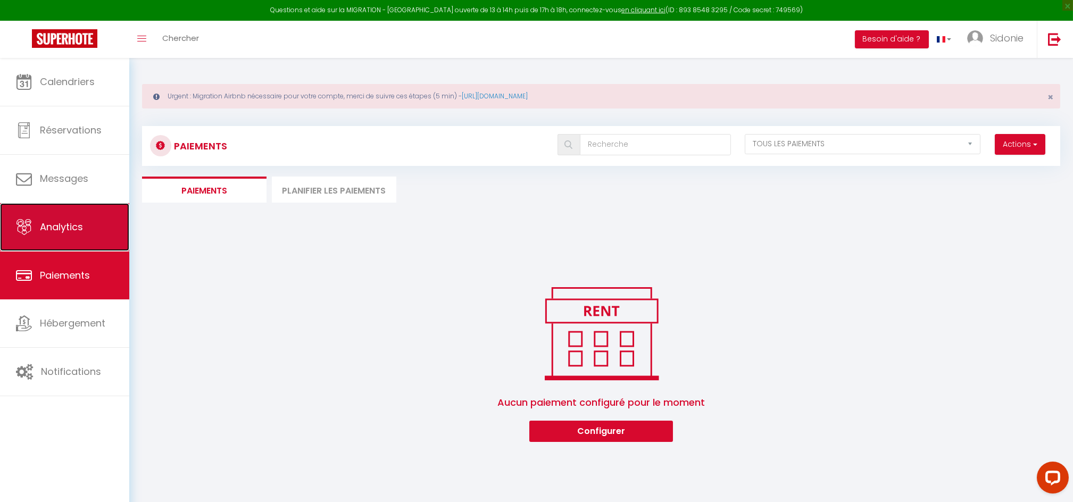
click at [98, 225] on link "Analytics" at bounding box center [64, 227] width 129 height 48
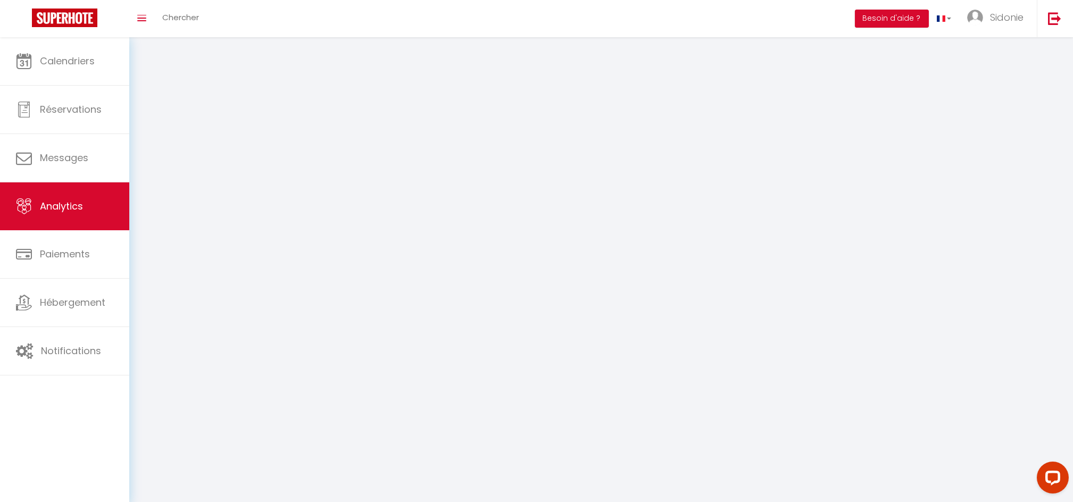
select select "2025"
select select "8"
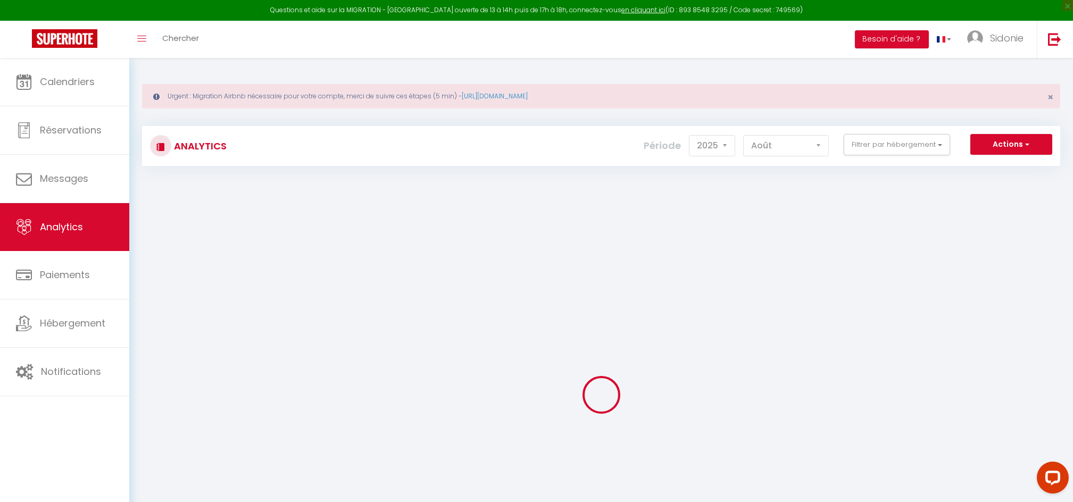
checkbox CHAMPIGNY "false"
checkbox Calme "false"
checkbox Gare "false"
checkbox input "false"
checkbox Nature "false"
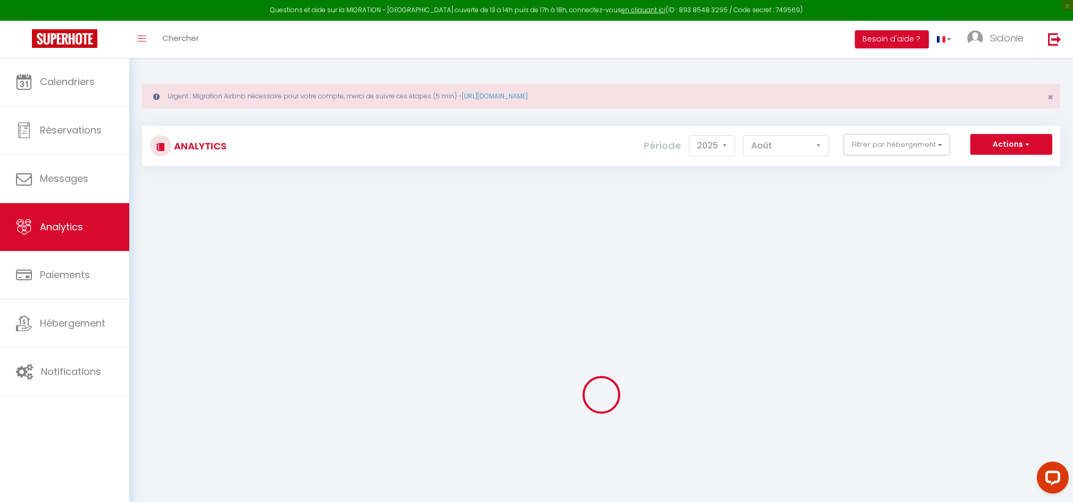
checkbox GARE "false"
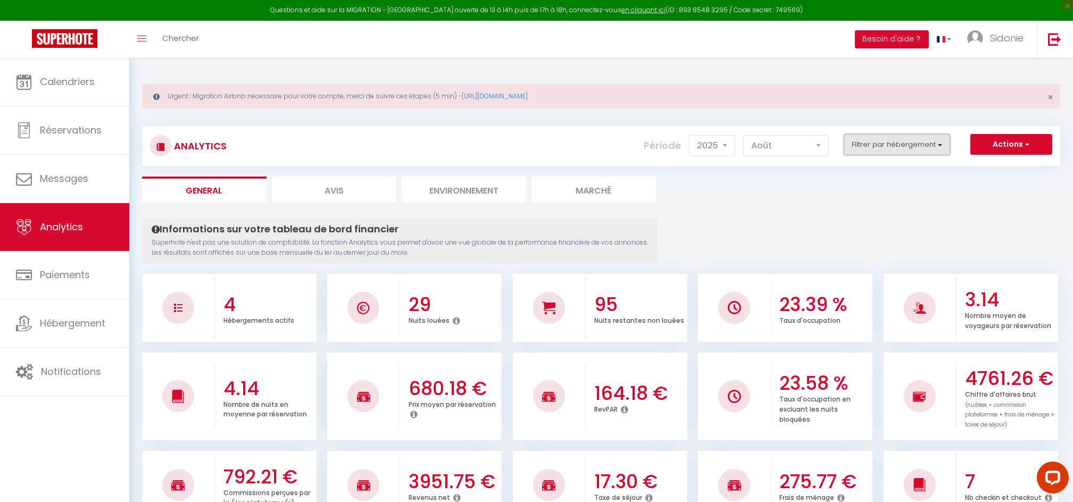
click at [934, 143] on button "Filtrer par hébergement" at bounding box center [897, 144] width 106 height 21
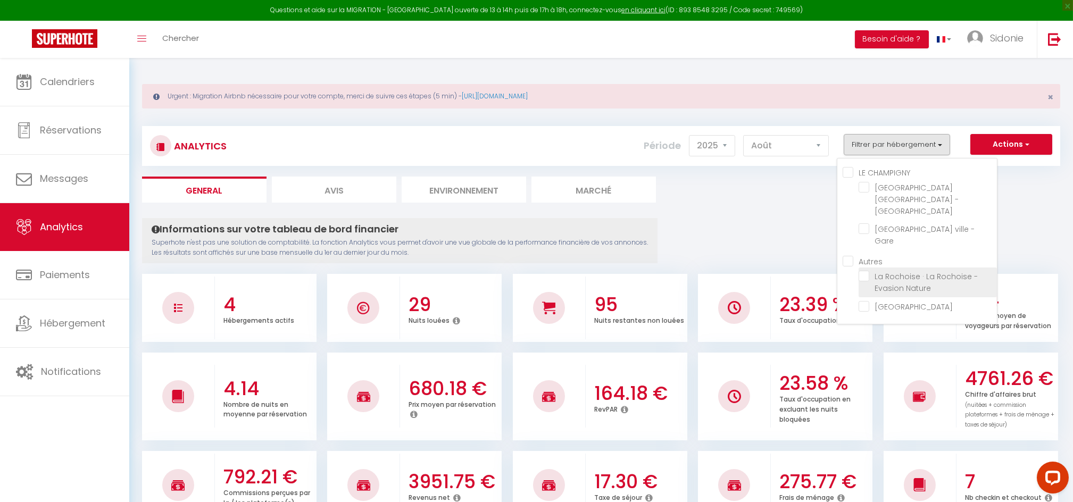
click at [867, 271] on Nature "checkbox" at bounding box center [928, 276] width 138 height 11
checkbox Nature "true"
checkbox Calme "false"
checkbox Gare "false"
checkbox GARE "false"
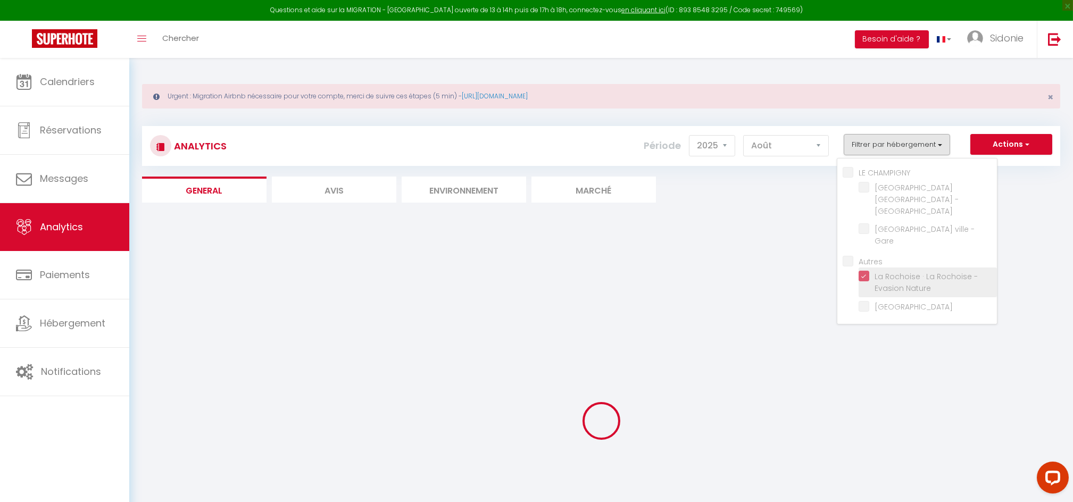
checkbox Calme "false"
checkbox Gare "false"
checkbox GARE "false"
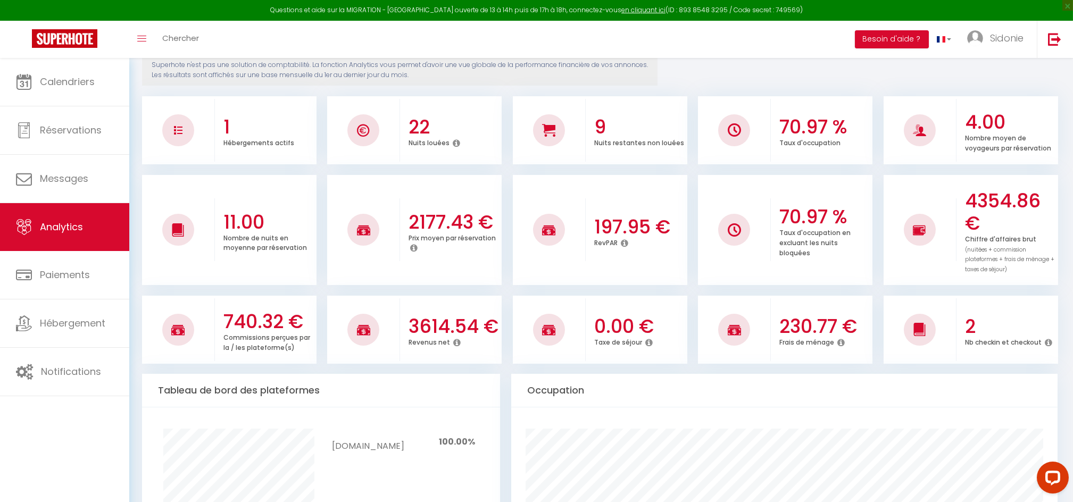
scroll to position [198, 0]
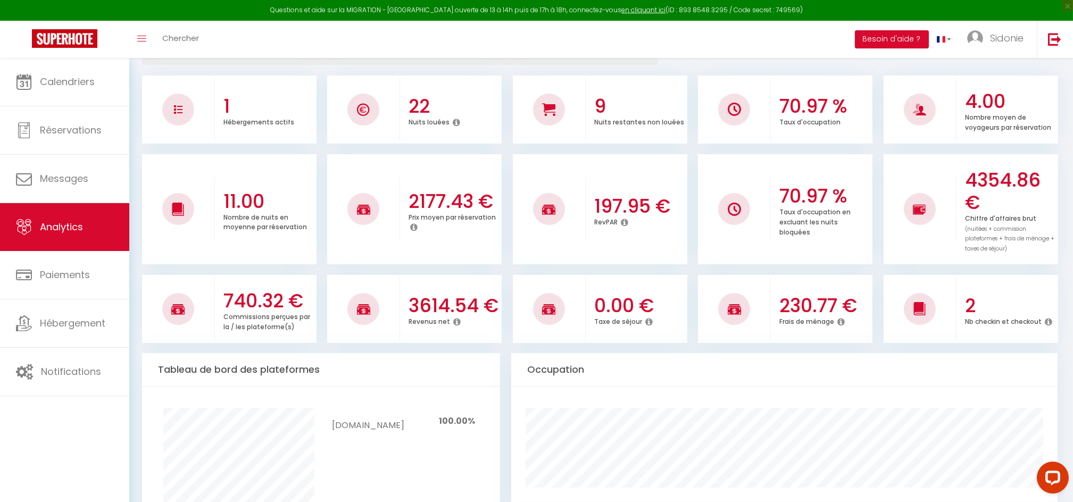
click at [841, 325] on icon at bounding box center [841, 322] width 7 height 9
click at [839, 321] on icon at bounding box center [841, 322] width 7 height 9
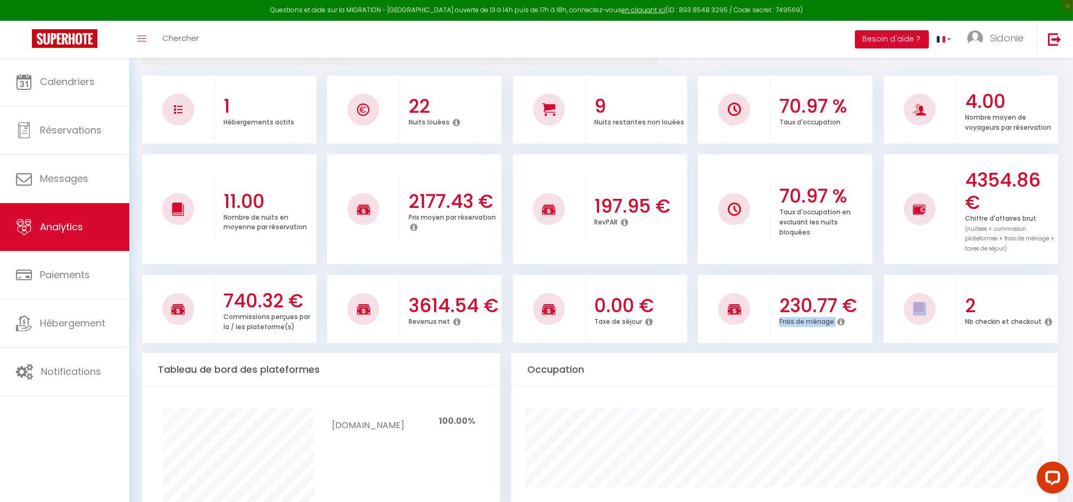
click at [839, 321] on icon at bounding box center [841, 322] width 7 height 9
click at [839, 320] on icon at bounding box center [841, 322] width 7 height 9
drag, startPoint x: 839, startPoint y: 320, endPoint x: 847, endPoint y: 319, distance: 8.1
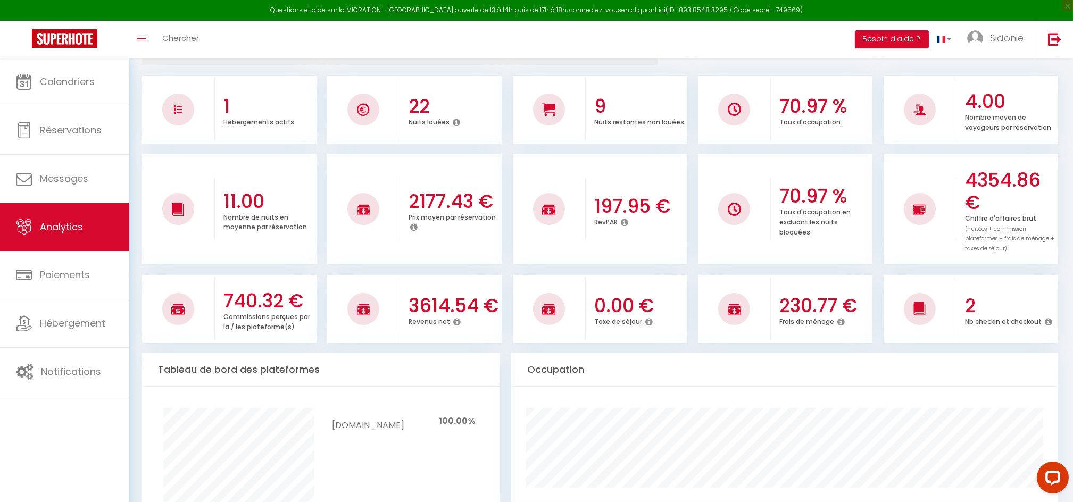
click at [847, 319] on div "Frais de ménage" at bounding box center [825, 322] width 90 height 10
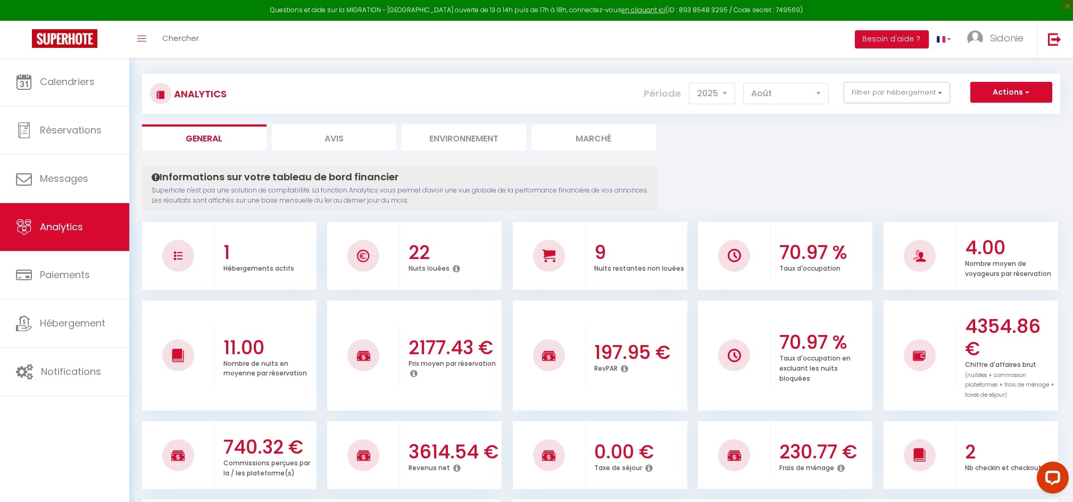
scroll to position [0, 0]
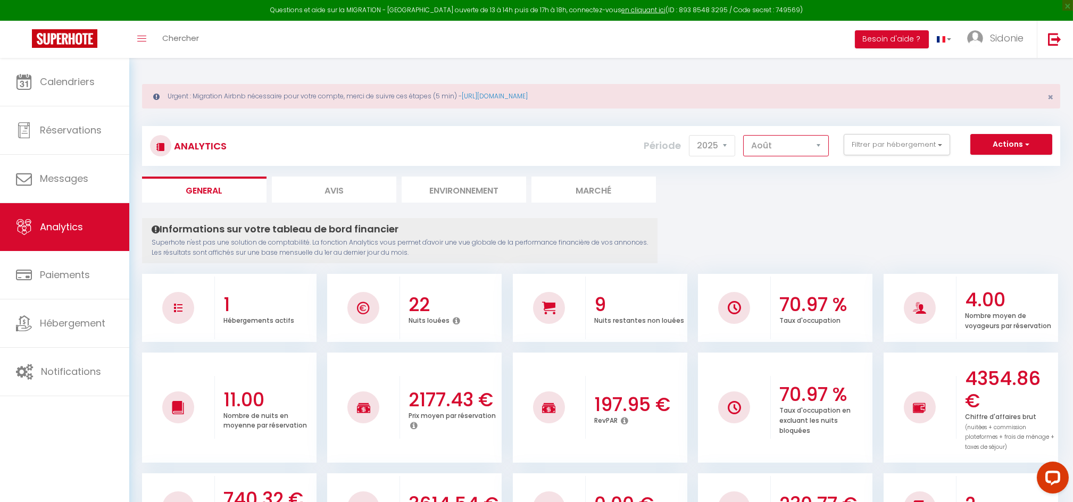
click at [816, 146] on select "Janvier Février Mars Avril Mai Juin Juillet Août Septembre Octobre Novembre Déc…" at bounding box center [786, 145] width 86 height 21
click at [602, 185] on li "Marché" at bounding box center [594, 190] width 125 height 26
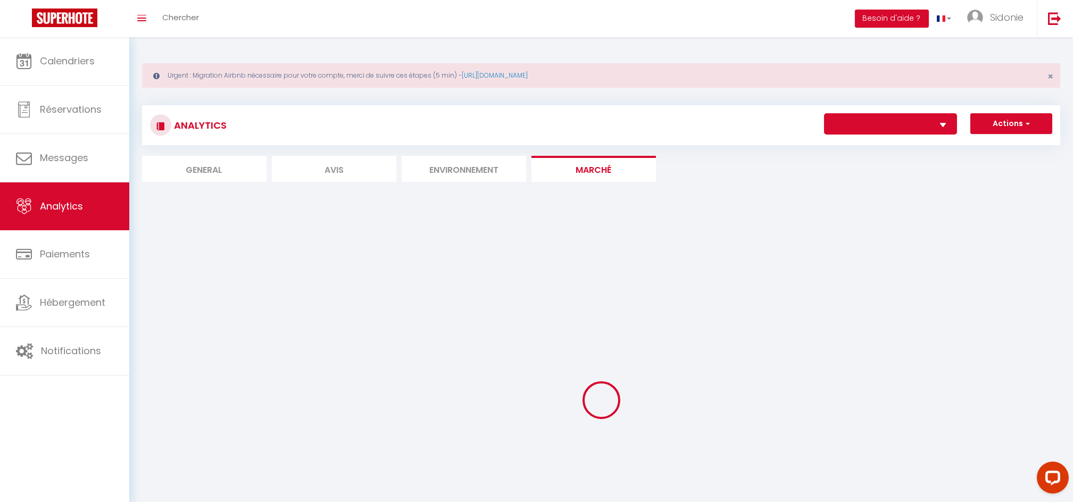
select select "64042"
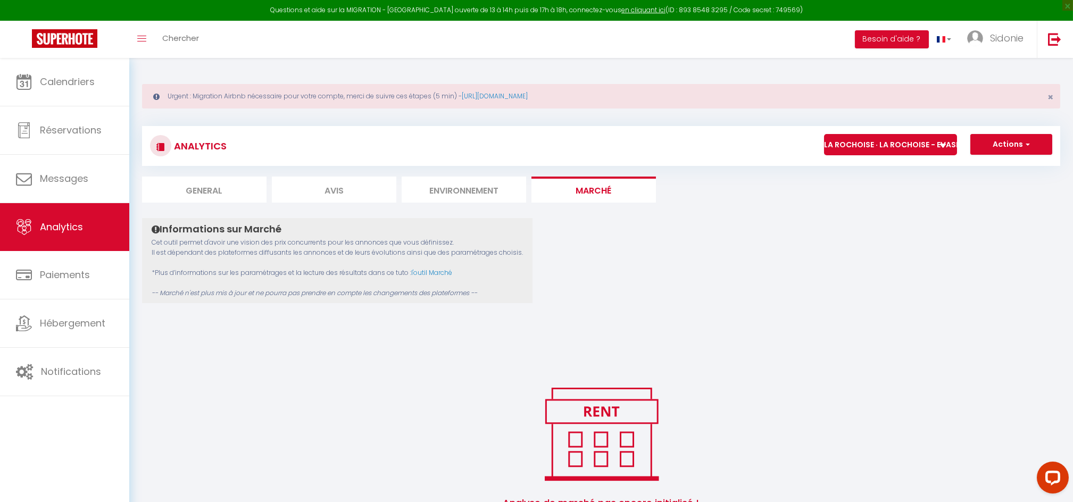
click at [750, 316] on div "Informations sur Marché Cet outil permet d'avoir une vision des prix concurrent…" at bounding box center [601, 380] width 918 height 325
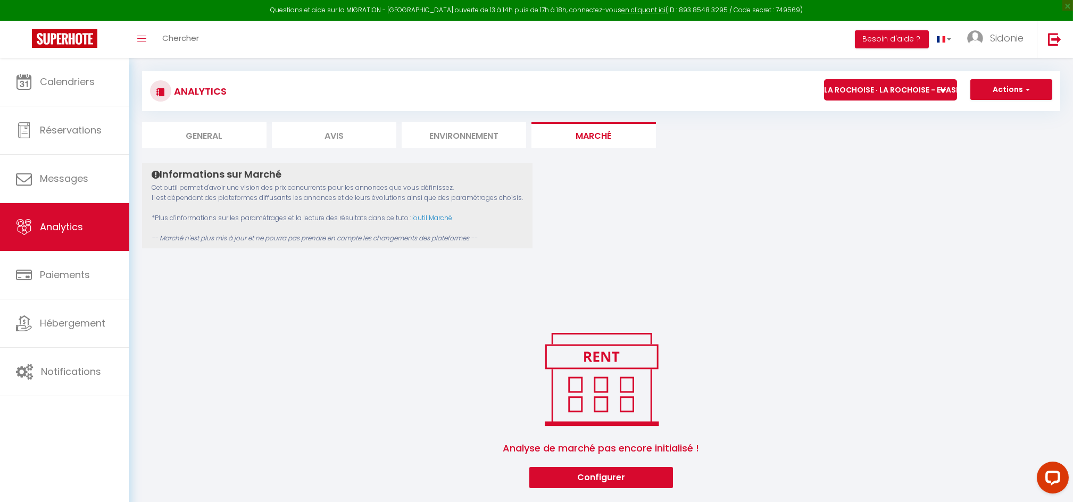
scroll to position [64, 0]
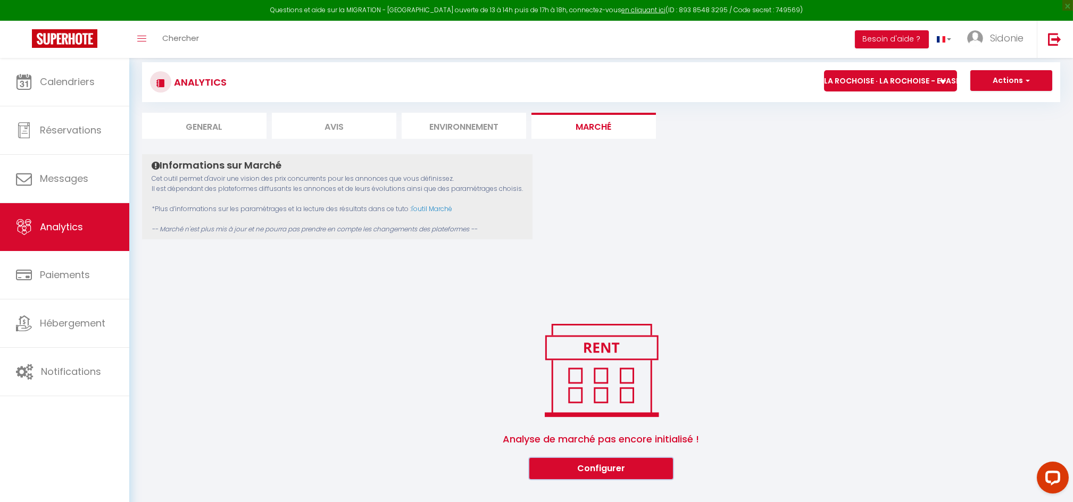
click at [603, 466] on button "Configurer" at bounding box center [601, 468] width 144 height 21
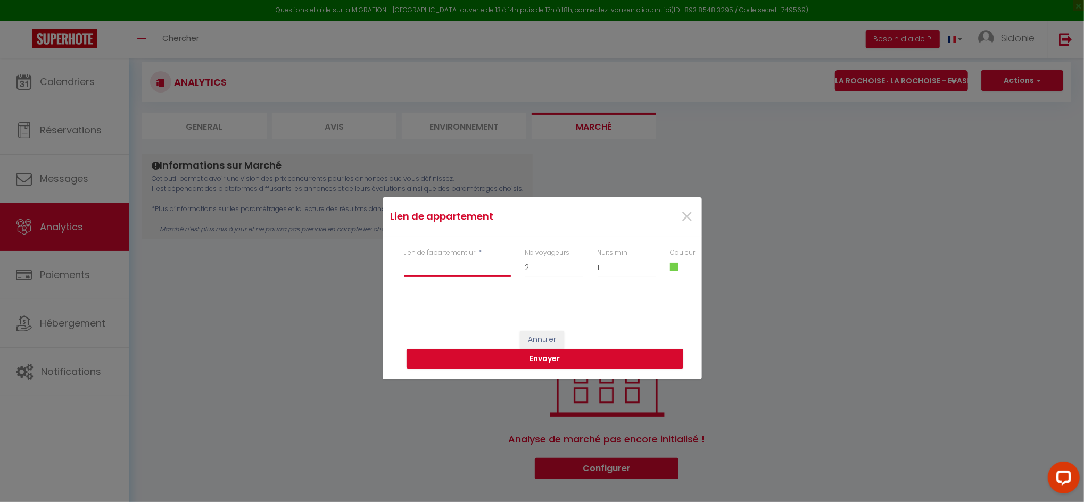
click at [466, 269] on input "Lien de l'apartement url" at bounding box center [457, 267] width 107 height 19
click at [685, 215] on span "×" at bounding box center [687, 217] width 13 height 32
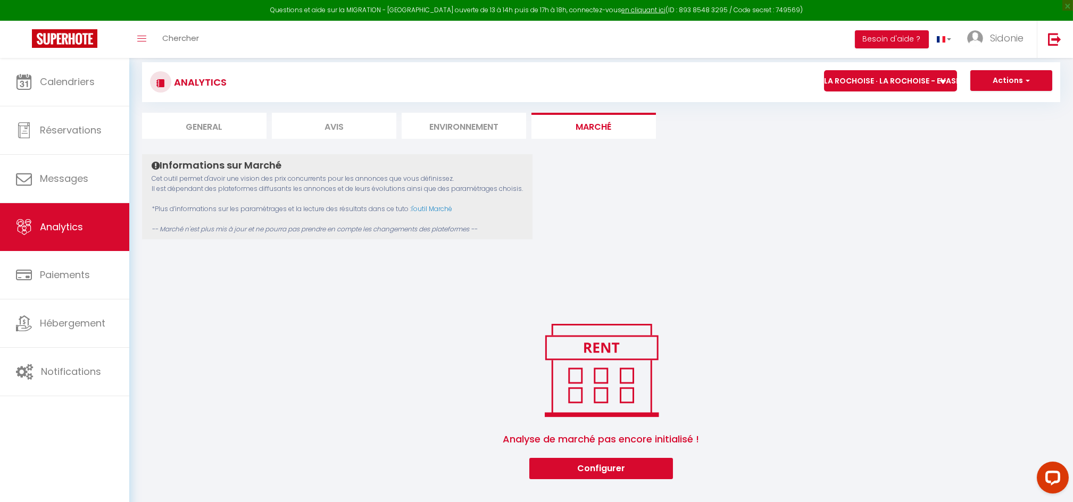
click at [490, 121] on li "Environnement" at bounding box center [464, 126] width 125 height 26
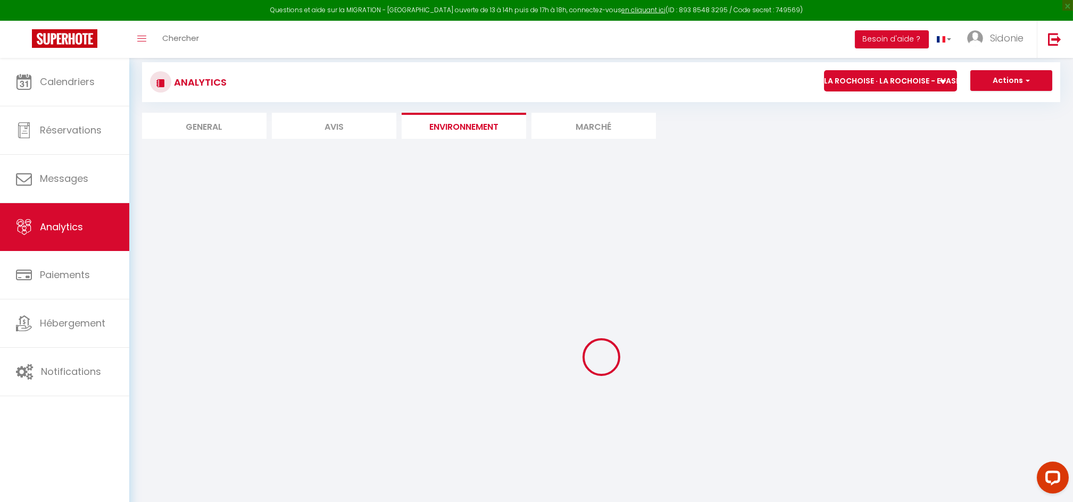
scroll to position [57, 0]
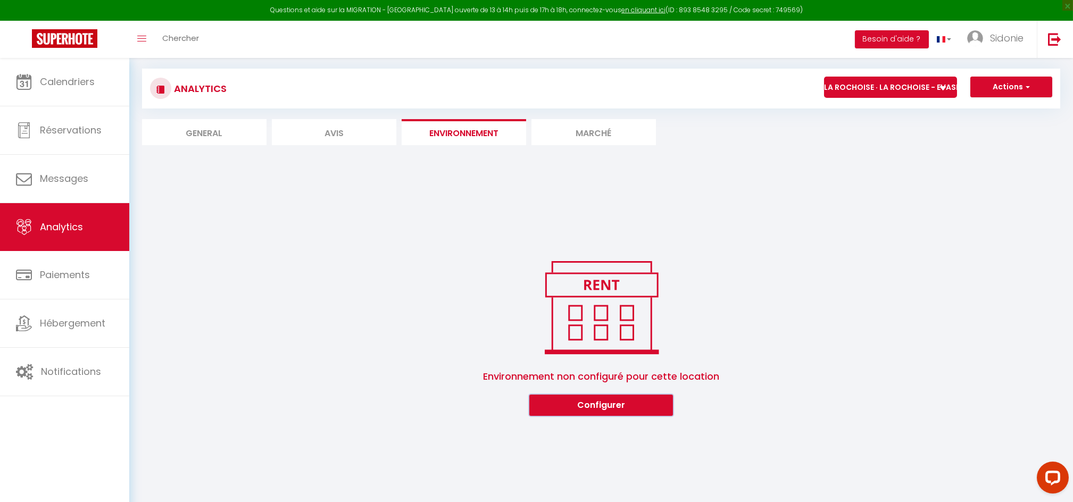
click at [585, 400] on button "Configurer" at bounding box center [601, 405] width 144 height 21
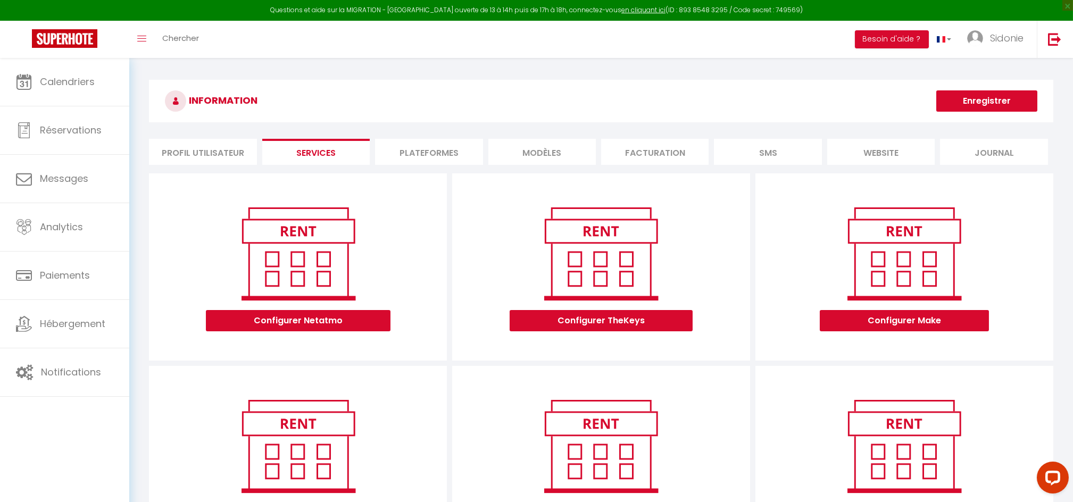
click at [216, 156] on li "Profil Utilisateur" at bounding box center [202, 152] width 107 height 26
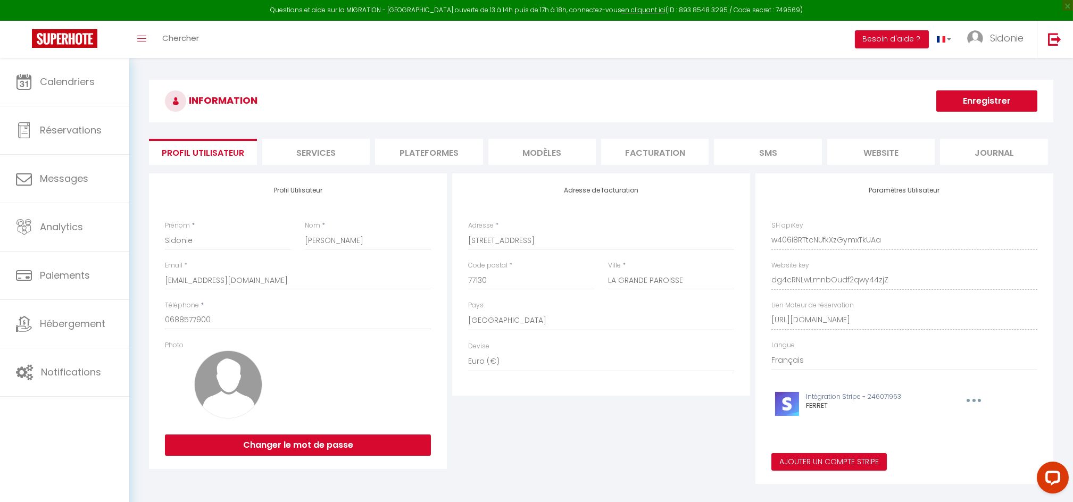
click at [640, 159] on li "Facturation" at bounding box center [654, 152] width 107 height 26
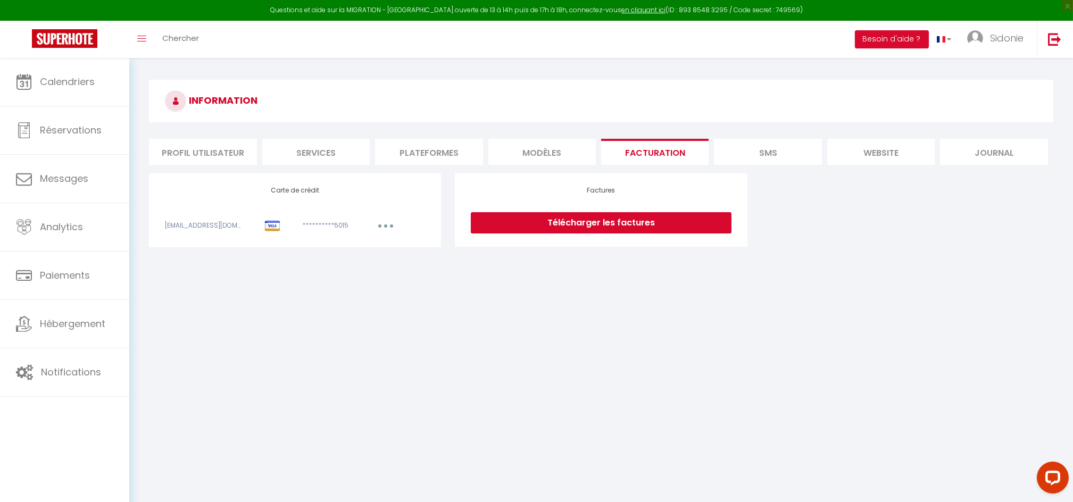
click at [714, 95] on h3 "INFORMATION" at bounding box center [601, 101] width 905 height 43
